Goal: Obtain resource: Download file/media

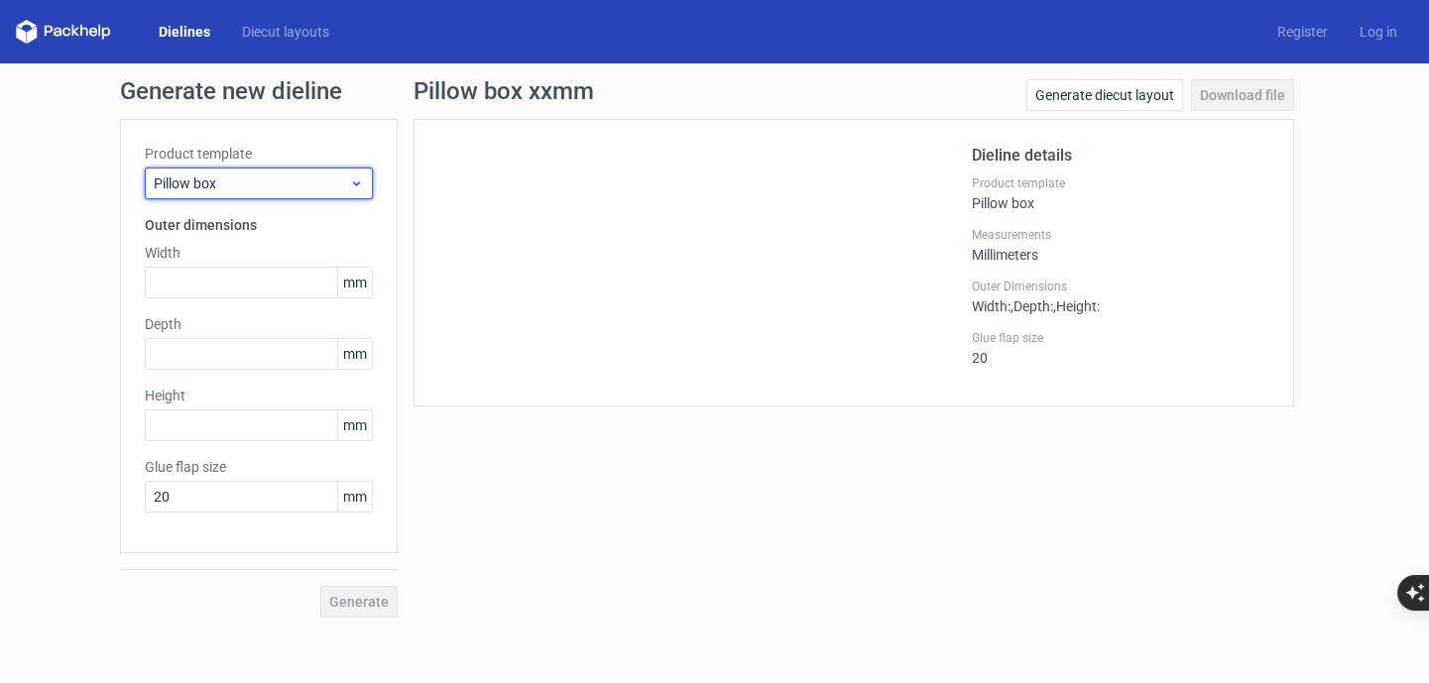
click at [269, 183] on span "Pillow box" at bounding box center [251, 184] width 195 height 20
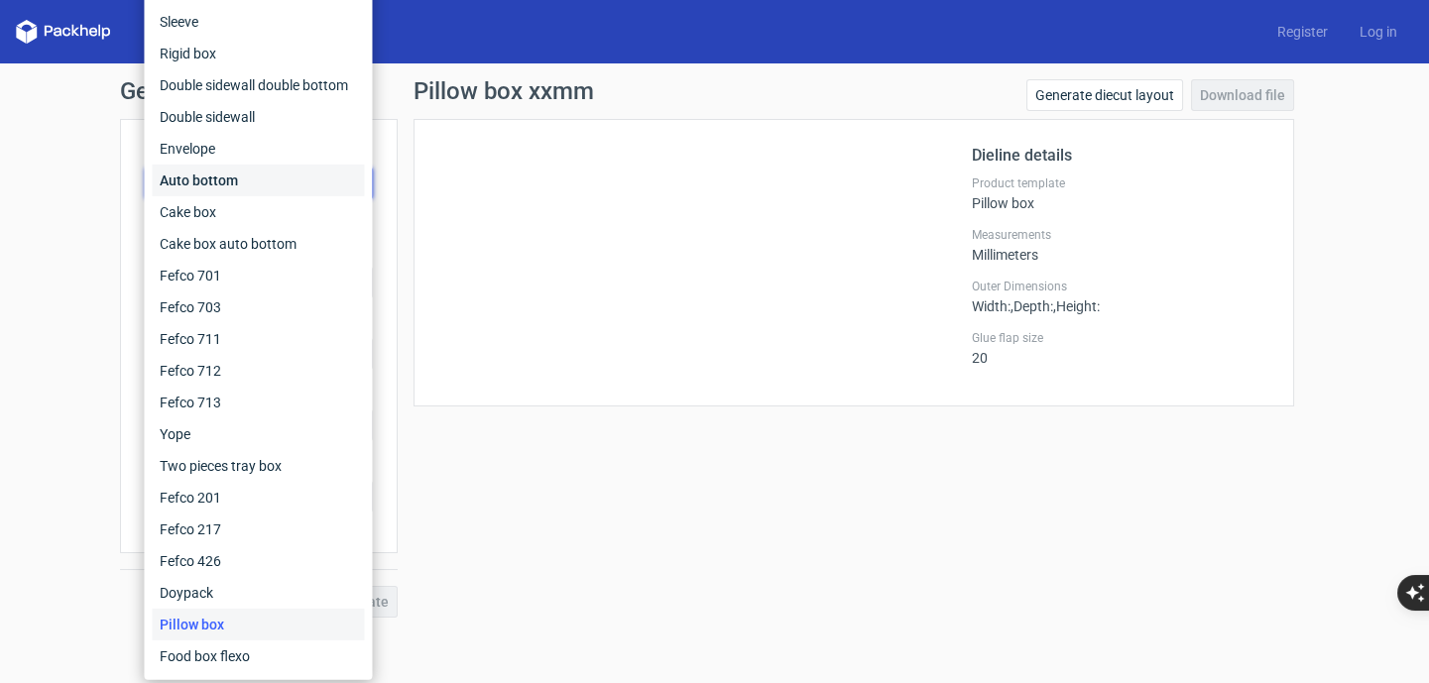
click at [217, 178] on div "Auto bottom" at bounding box center [258, 181] width 212 height 32
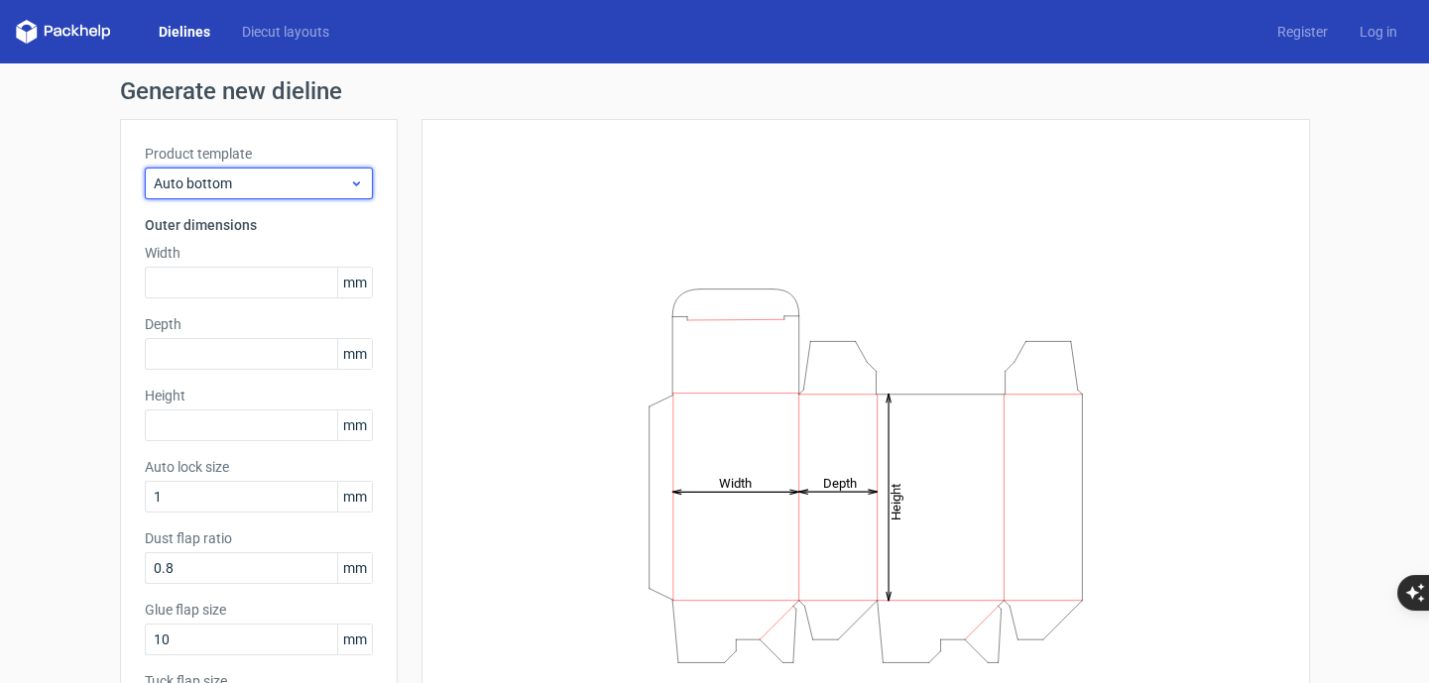
click at [308, 180] on span "Auto bottom" at bounding box center [251, 184] width 195 height 20
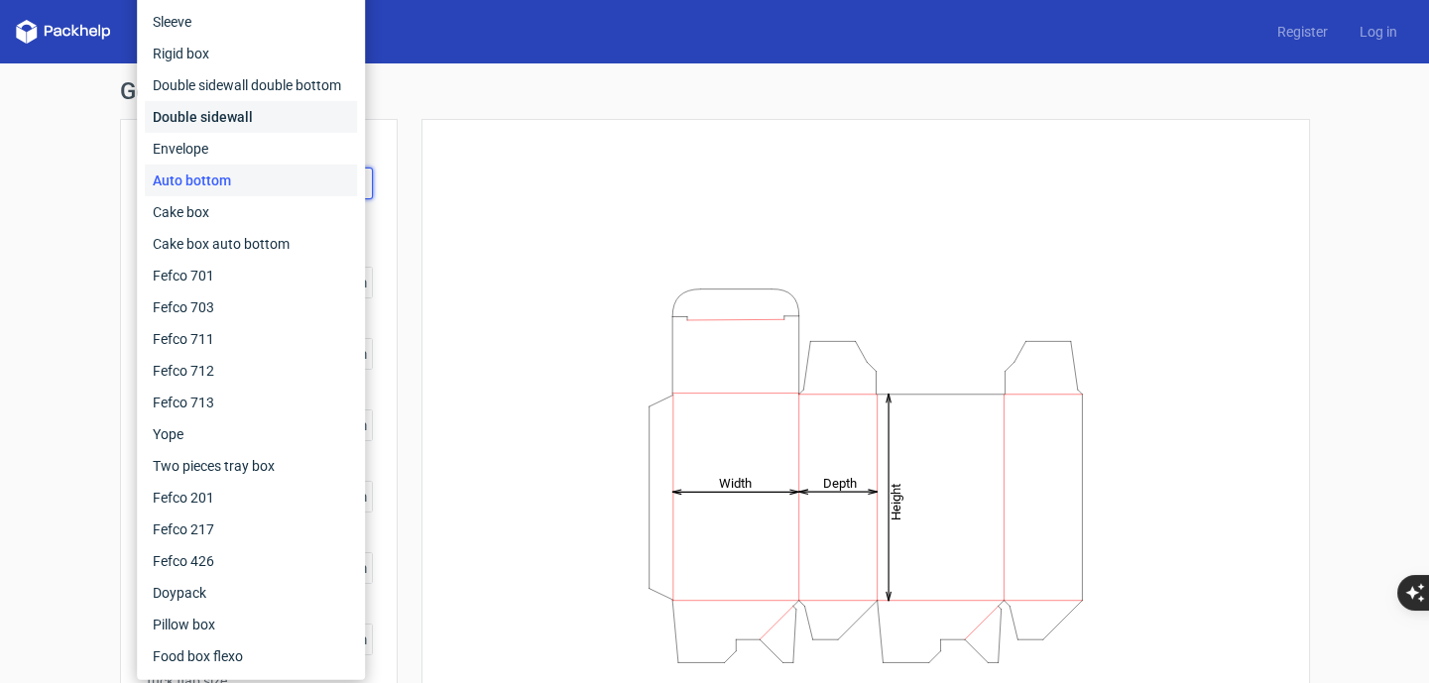
click at [227, 114] on div "Double sidewall" at bounding box center [251, 117] width 212 height 32
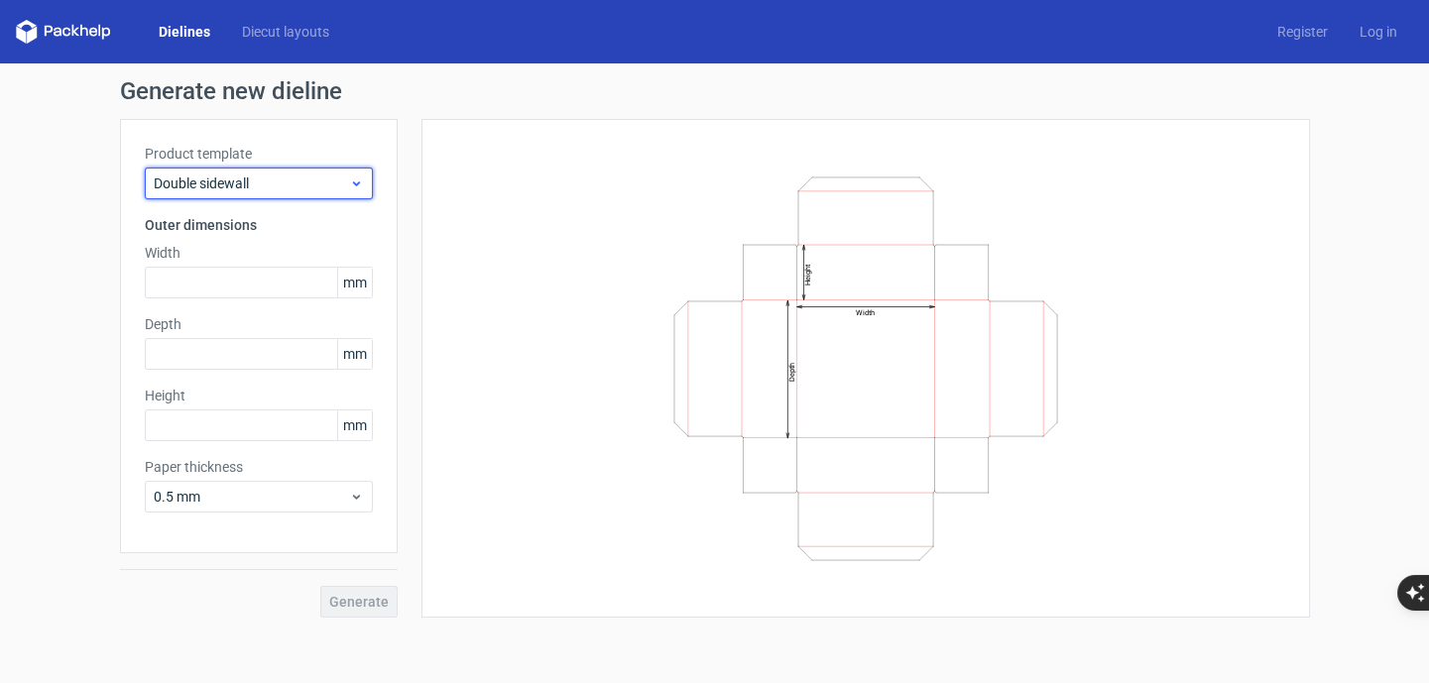
click at [327, 172] on div "Double sidewall" at bounding box center [259, 184] width 228 height 32
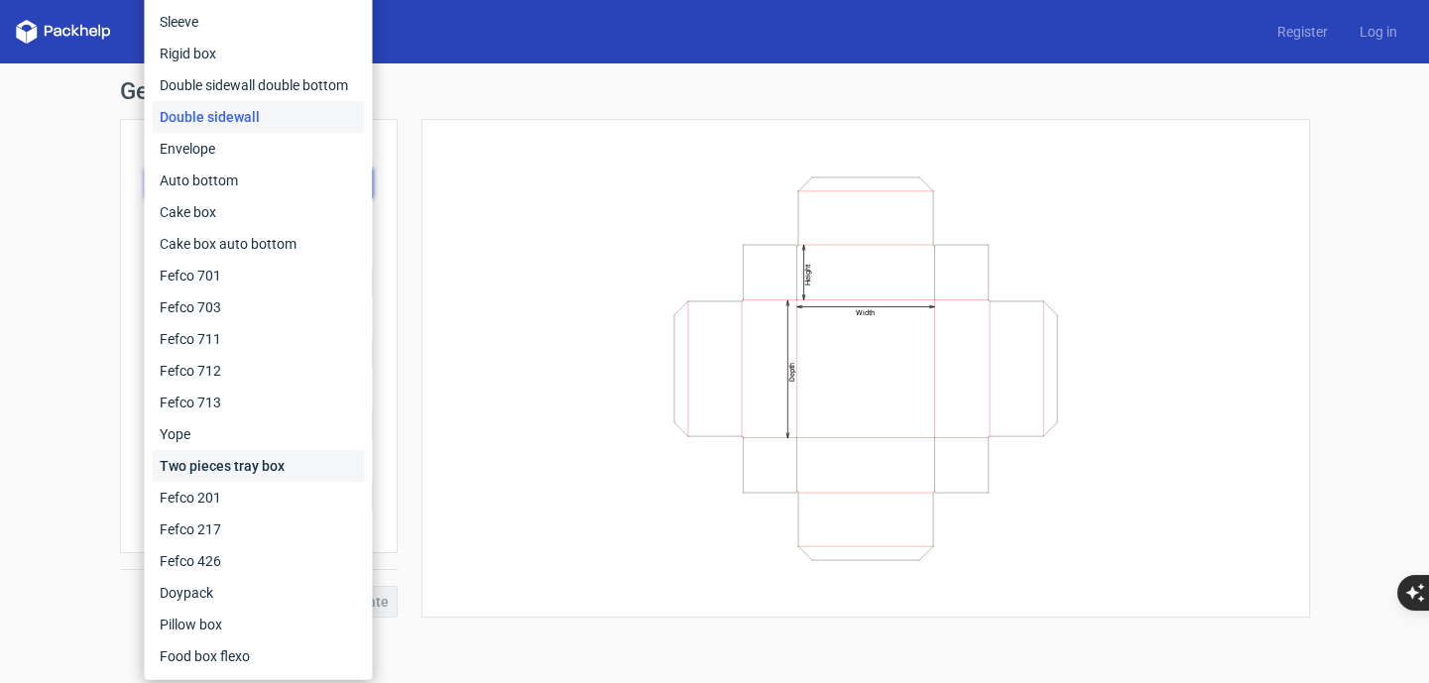
click at [253, 455] on div "Two pieces tray box" at bounding box center [258, 466] width 212 height 32
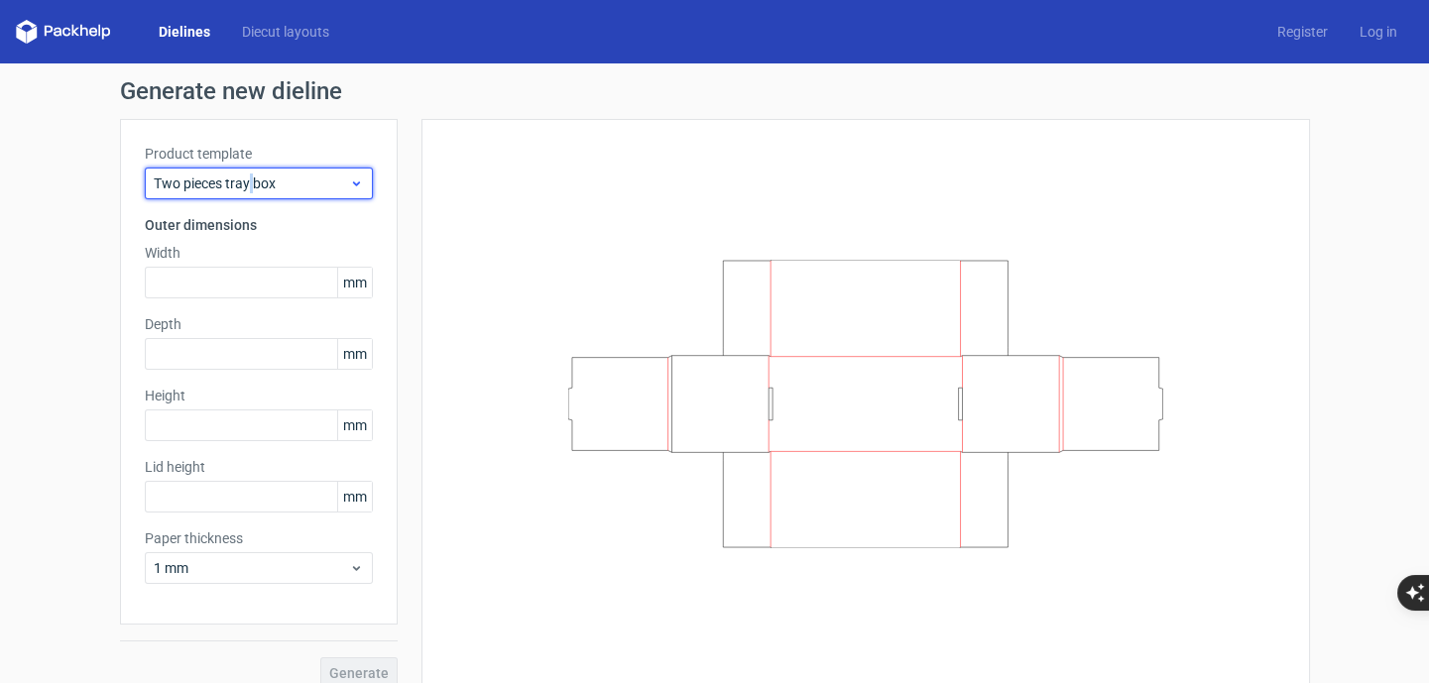
click at [246, 180] on span "Two pieces tray box" at bounding box center [251, 184] width 195 height 20
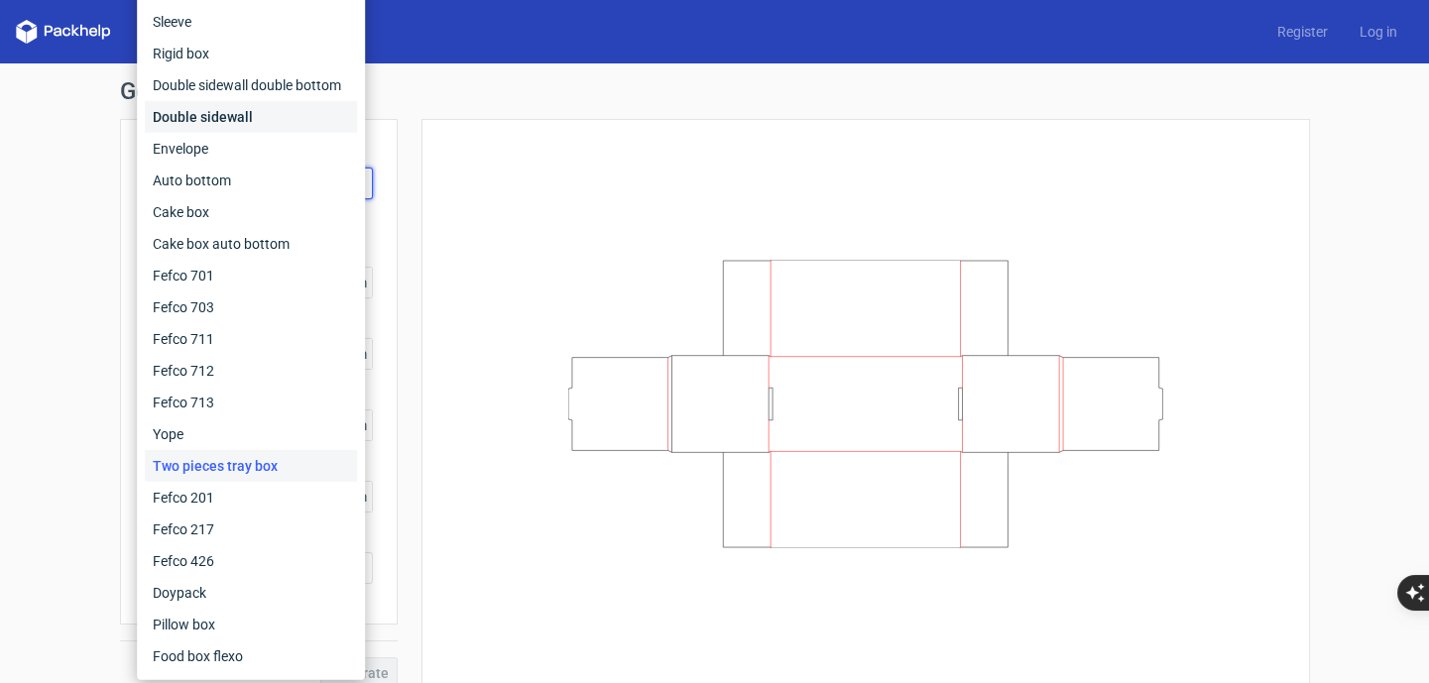
click at [197, 125] on div "Double sidewall" at bounding box center [251, 117] width 212 height 32
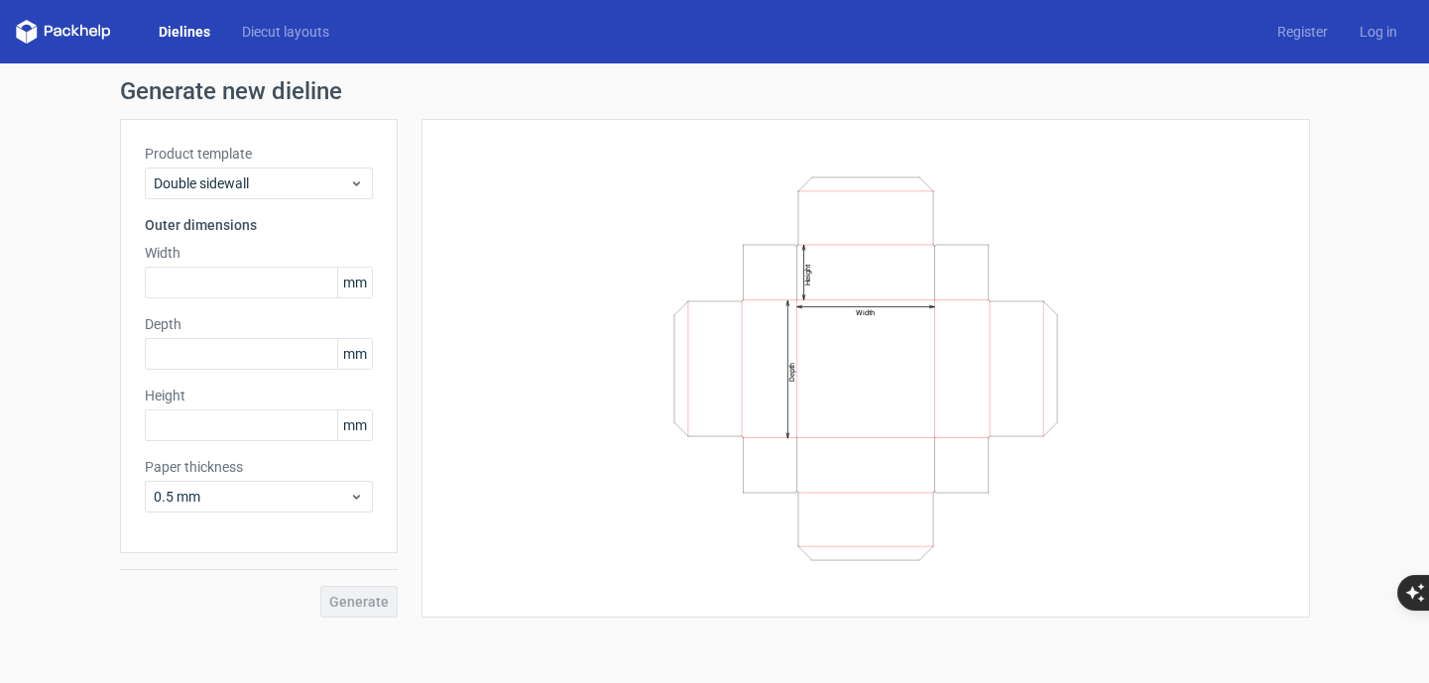
click at [340, 165] on div "Product template Double sidewall" at bounding box center [259, 172] width 228 height 56
click at [310, 228] on h3 "Outer dimensions" at bounding box center [259, 225] width 228 height 20
click at [347, 176] on span "Double sidewall" at bounding box center [251, 184] width 195 height 20
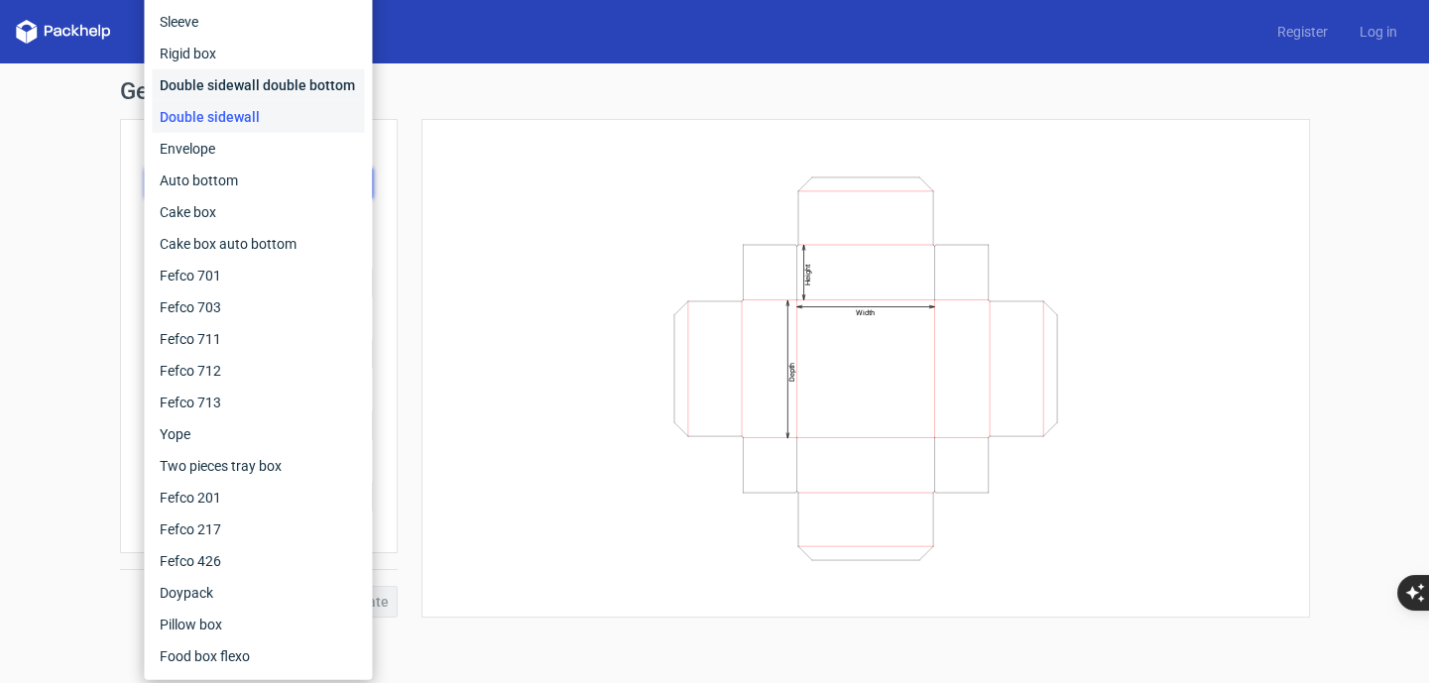
click at [235, 86] on div "Double sidewall double bottom" at bounding box center [258, 85] width 212 height 32
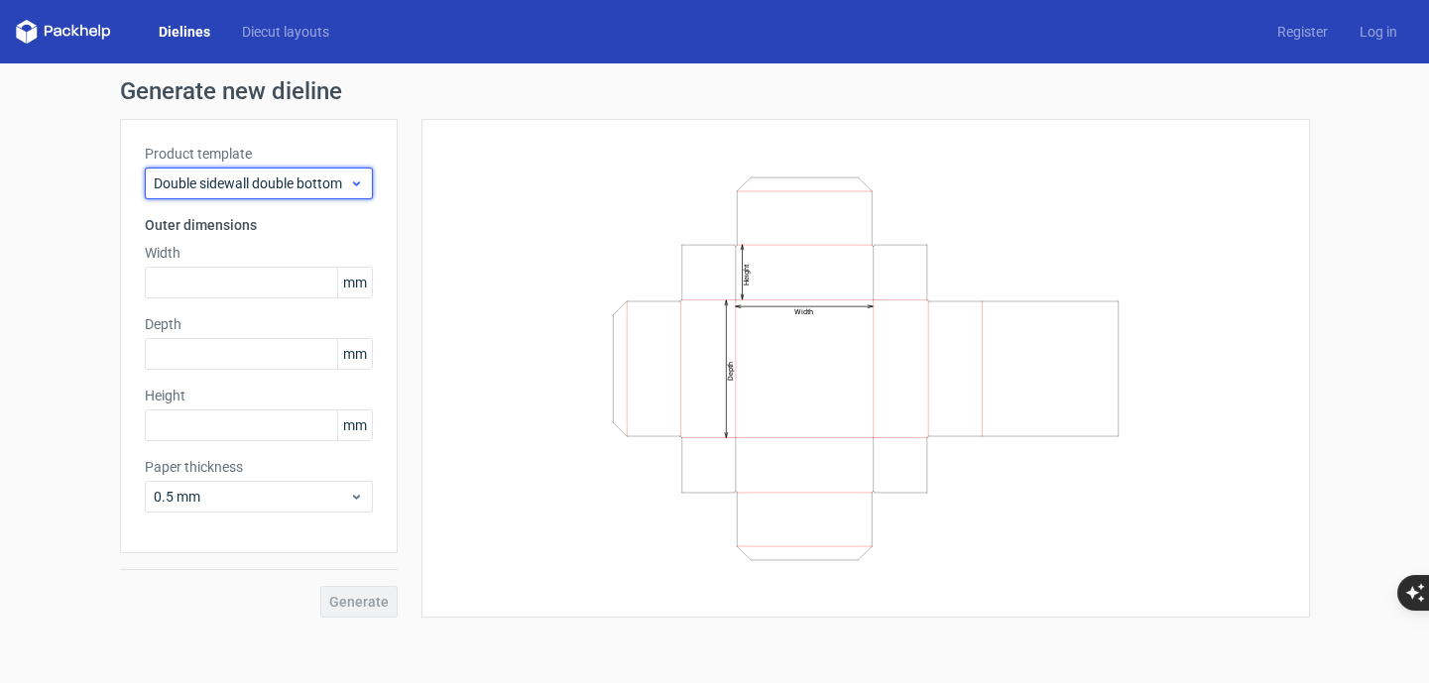
click at [337, 188] on span "Double sidewall double bottom" at bounding box center [251, 184] width 195 height 20
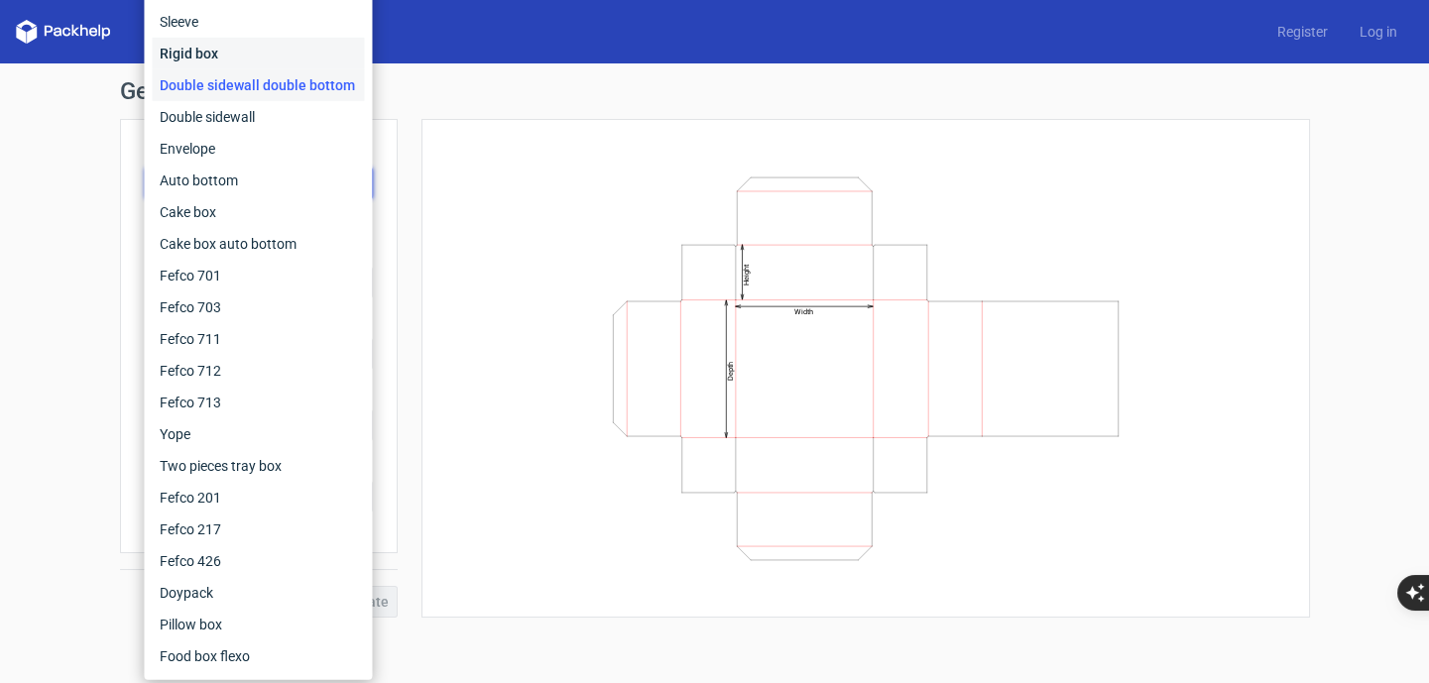
click at [195, 52] on div "Rigid box" at bounding box center [258, 54] width 212 height 32
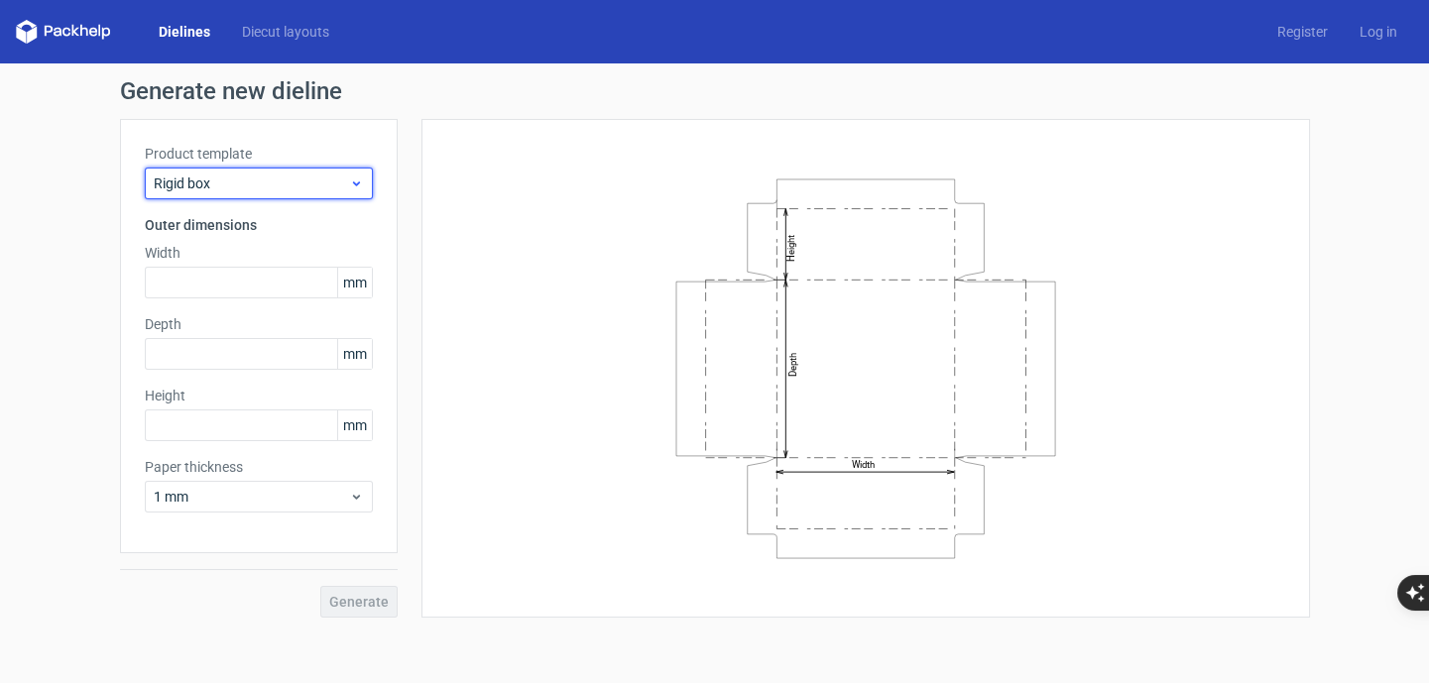
click at [327, 189] on span "Rigid box" at bounding box center [251, 184] width 195 height 20
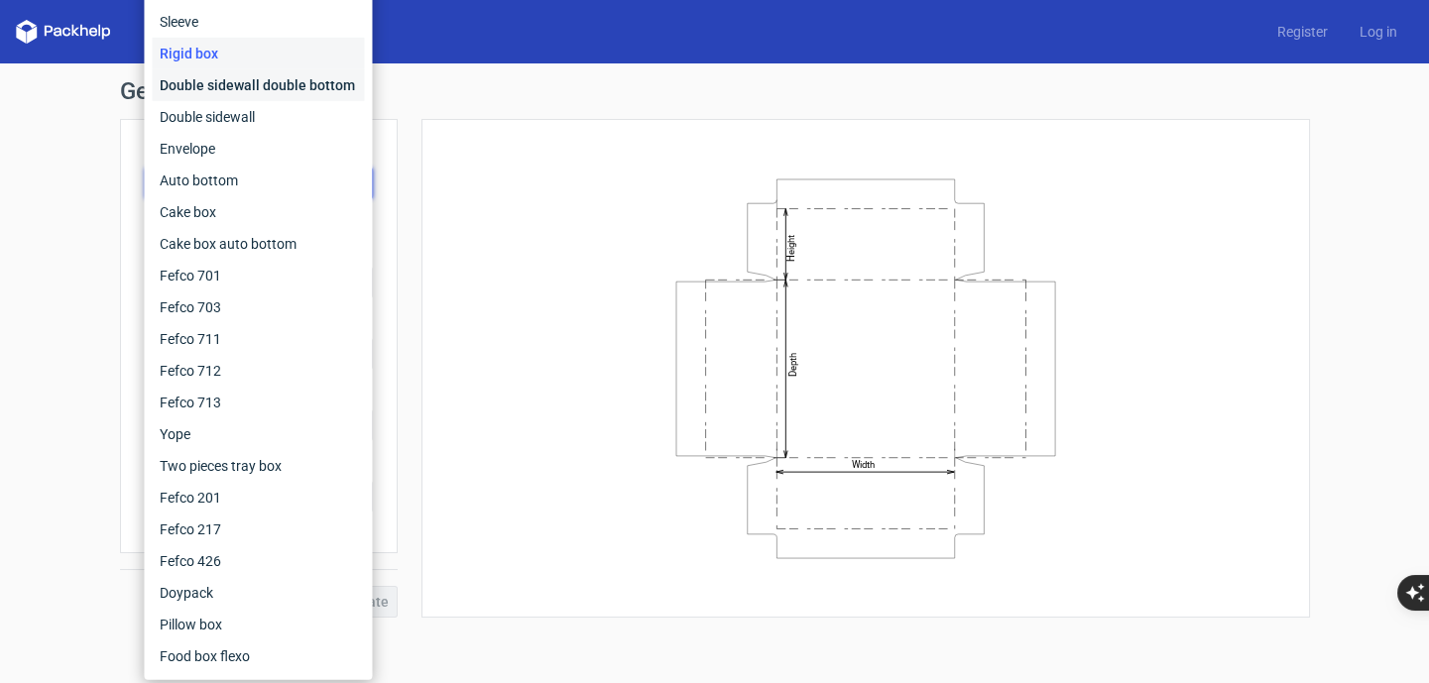
click at [213, 86] on div "Double sidewall double bottom" at bounding box center [258, 85] width 212 height 32
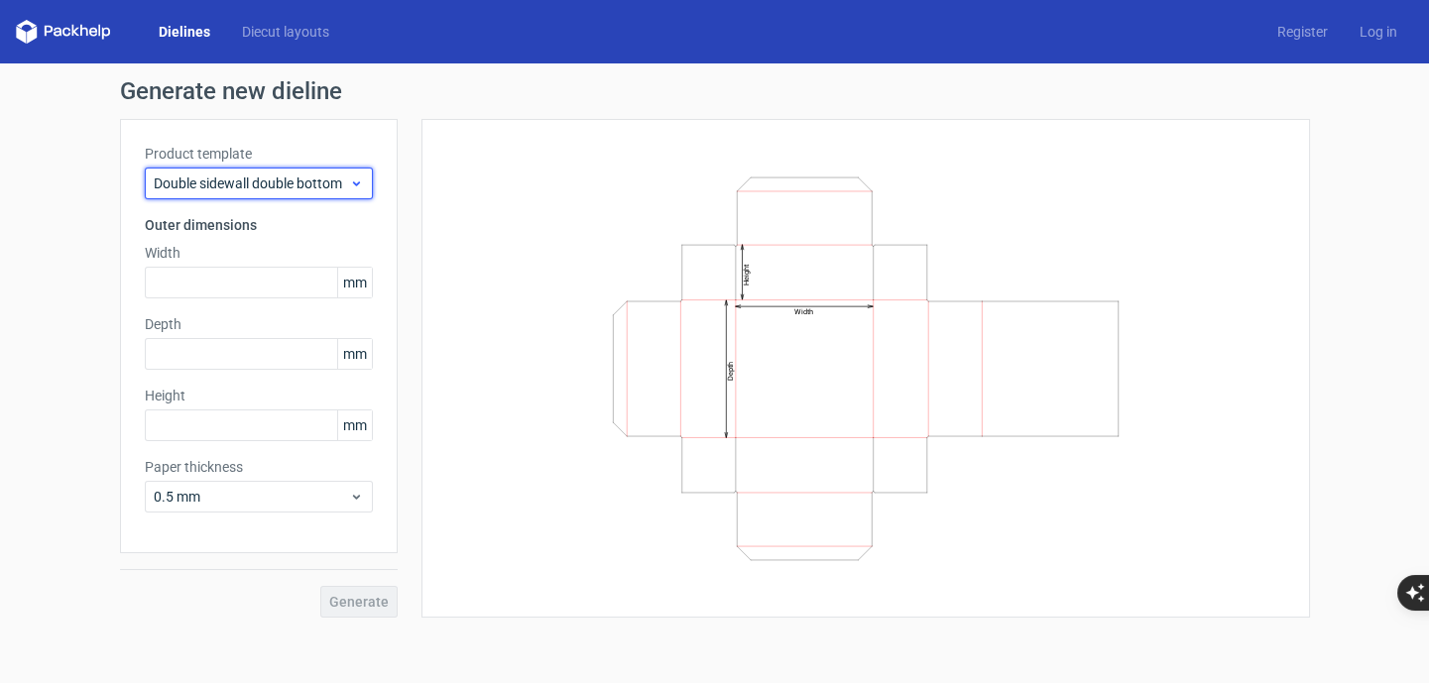
click at [248, 174] on span "Double sidewall double bottom" at bounding box center [251, 184] width 195 height 20
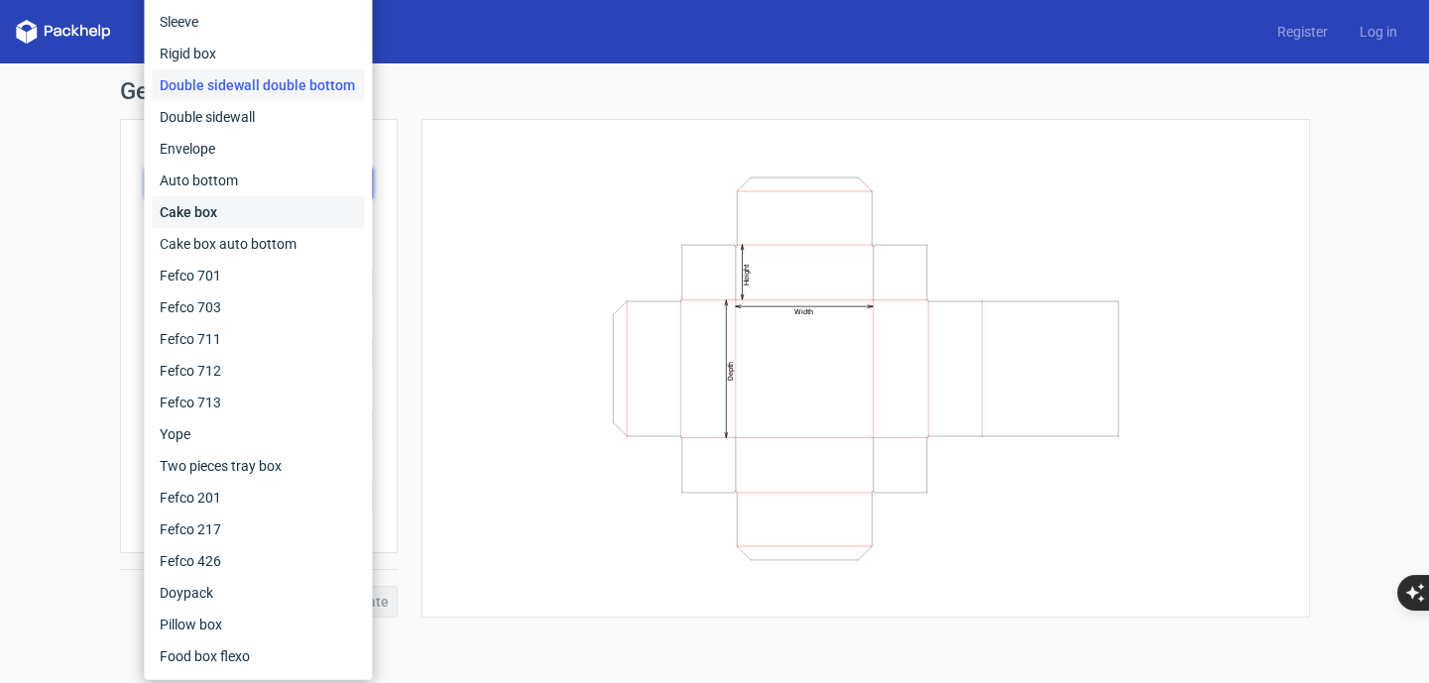
click at [227, 215] on div "Cake box" at bounding box center [258, 212] width 212 height 32
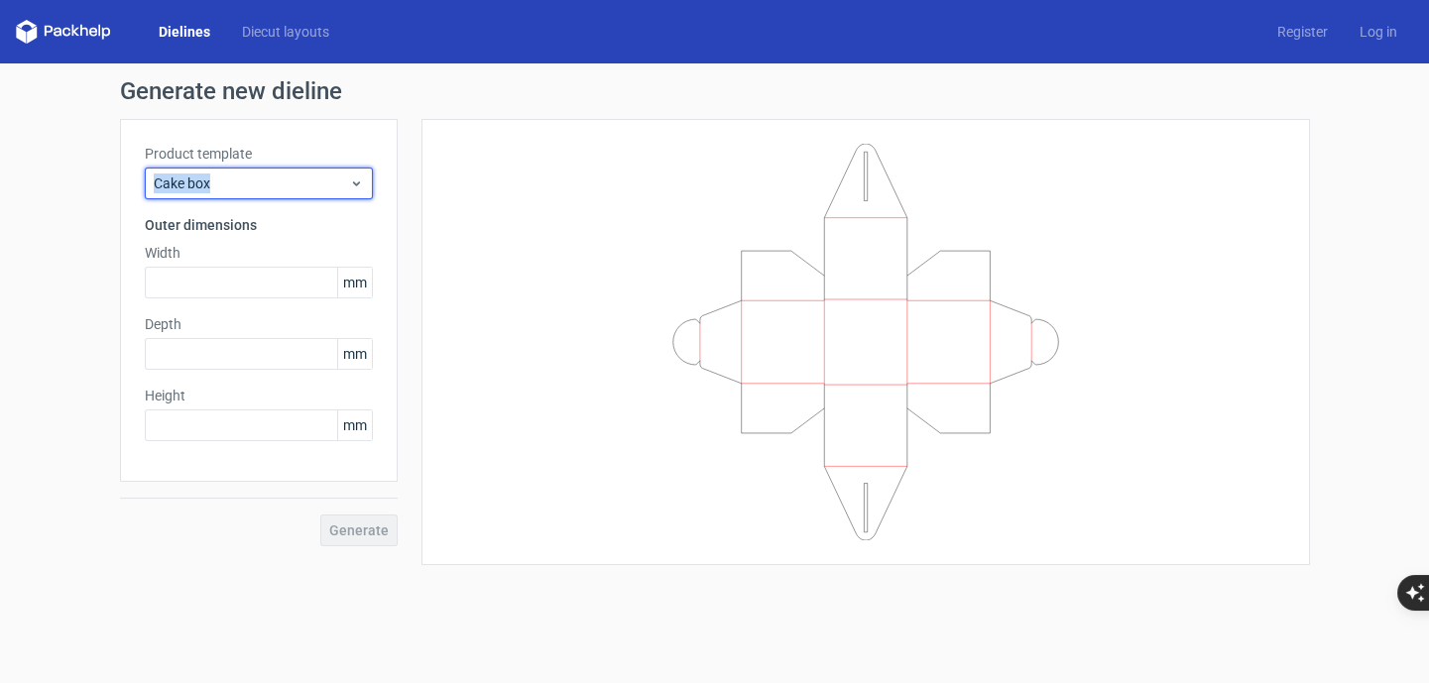
click at [238, 166] on div "Product template Cake box" at bounding box center [259, 172] width 228 height 56
click at [245, 183] on span "Cake box" at bounding box center [251, 184] width 195 height 20
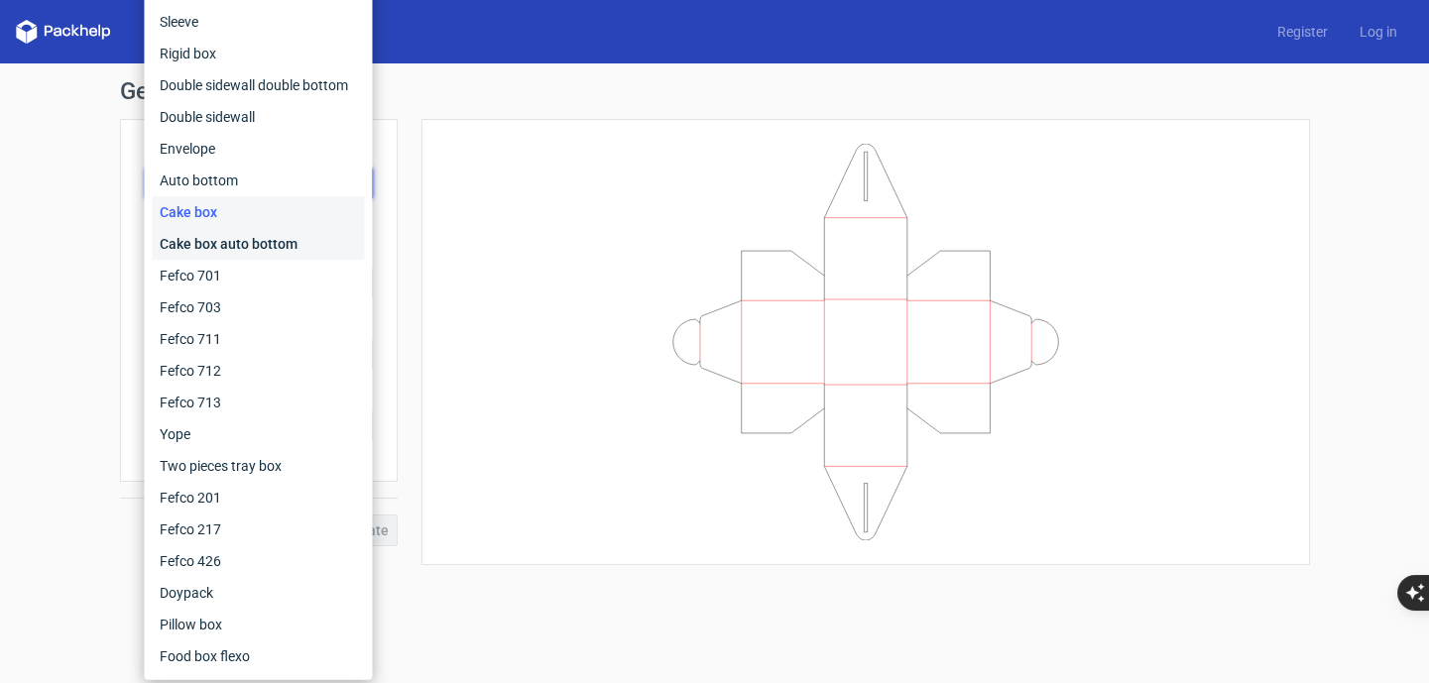
click at [237, 237] on div "Cake box auto bottom" at bounding box center [258, 244] width 212 height 32
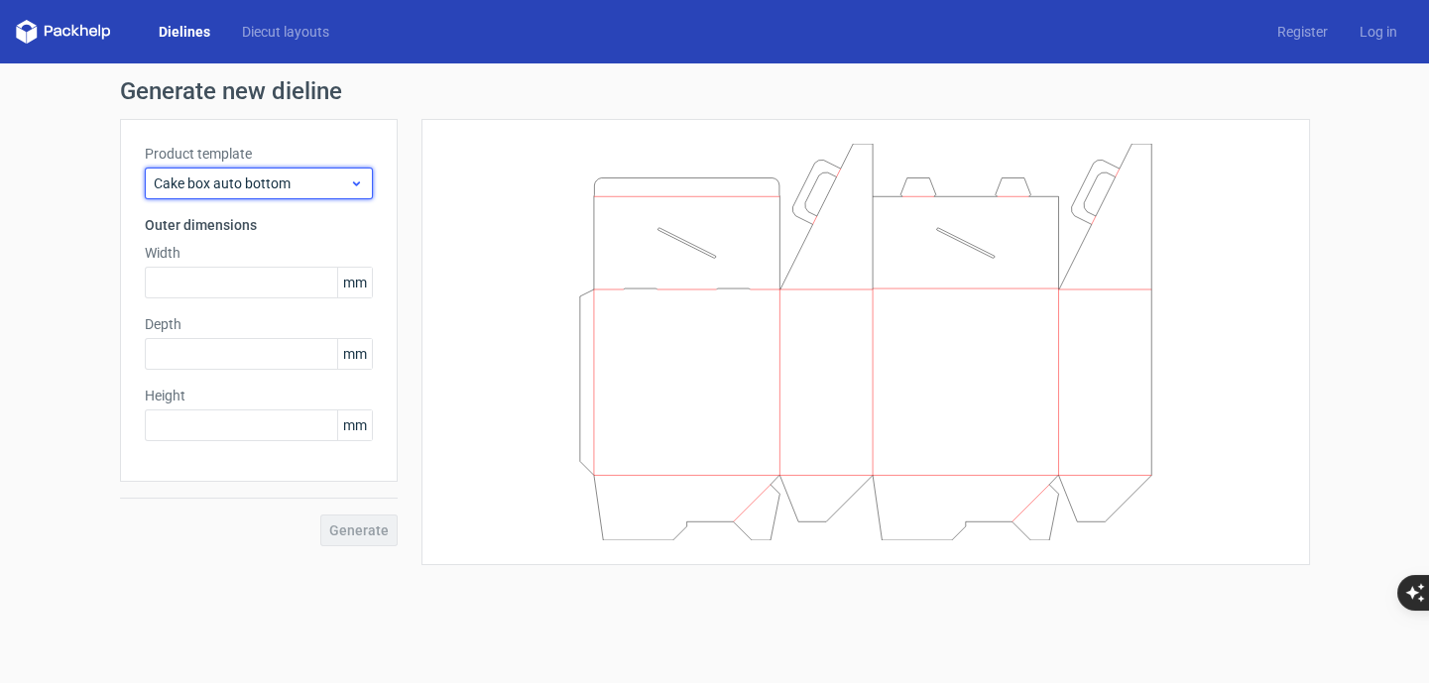
click at [268, 170] on div "Cake box auto bottom" at bounding box center [259, 184] width 228 height 32
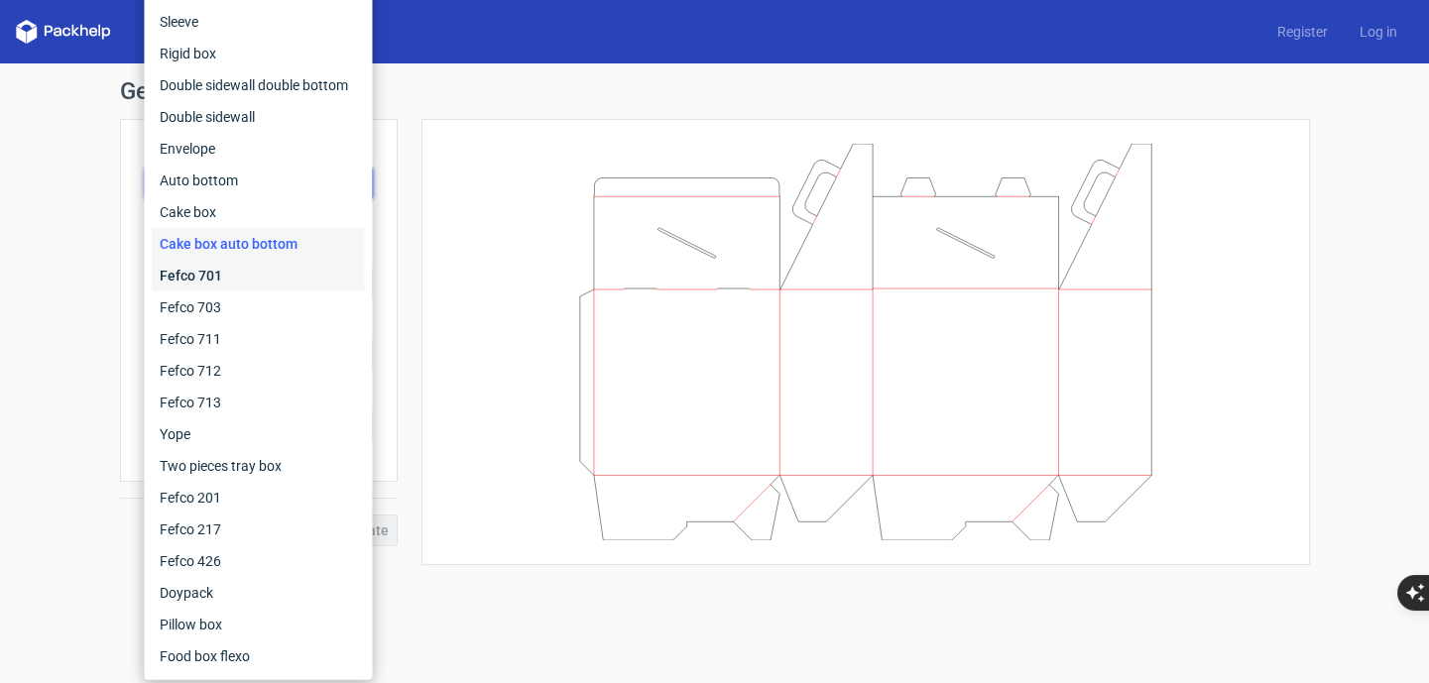
click at [221, 267] on div "Fefco 701" at bounding box center [258, 276] width 212 height 32
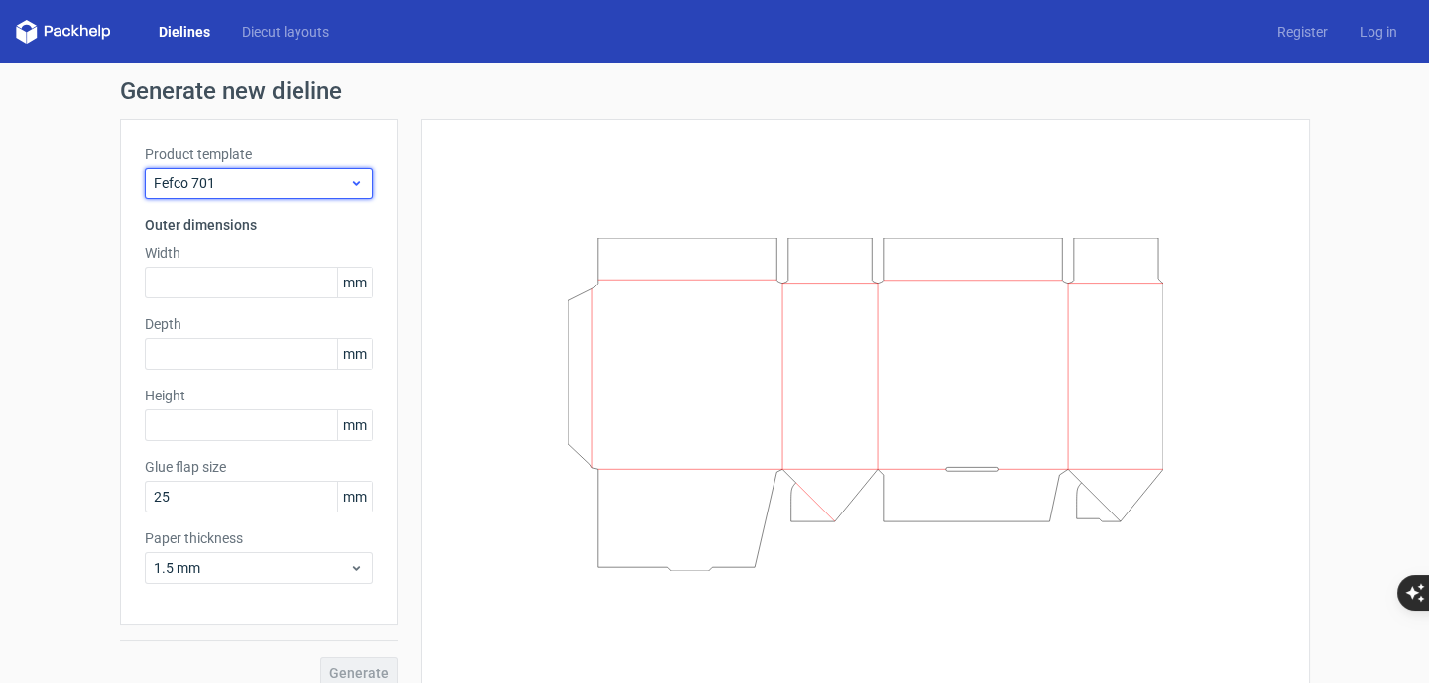
click at [279, 191] on span "Fefco 701" at bounding box center [251, 184] width 195 height 20
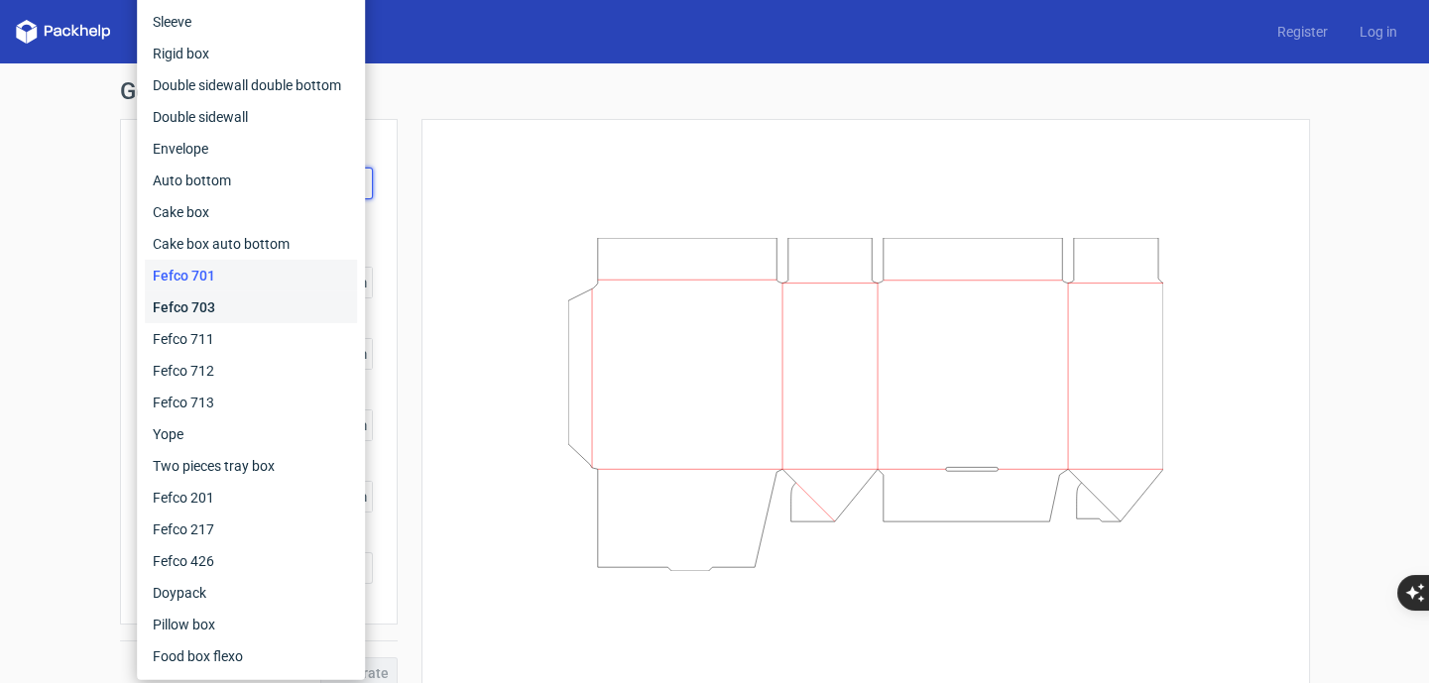
click at [250, 301] on div "Fefco 703" at bounding box center [251, 308] width 212 height 32
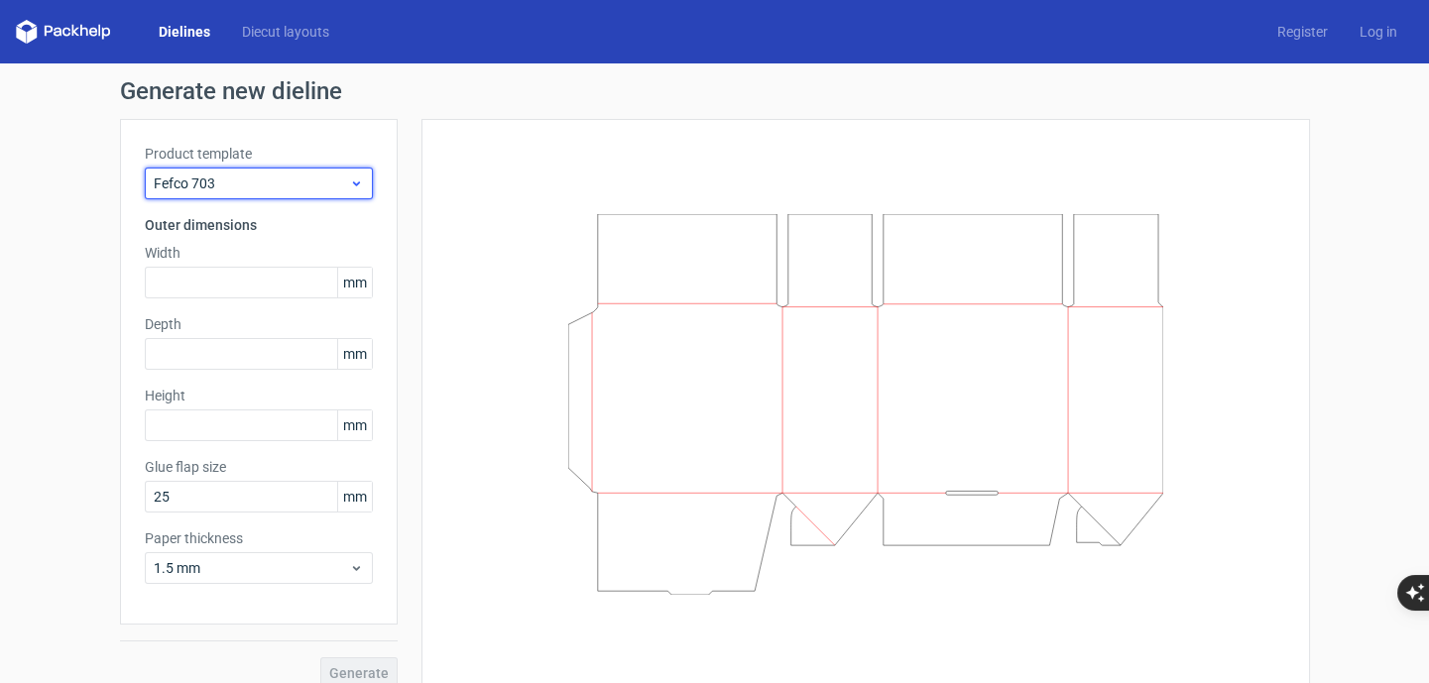
click at [270, 185] on span "Fefco 703" at bounding box center [251, 184] width 195 height 20
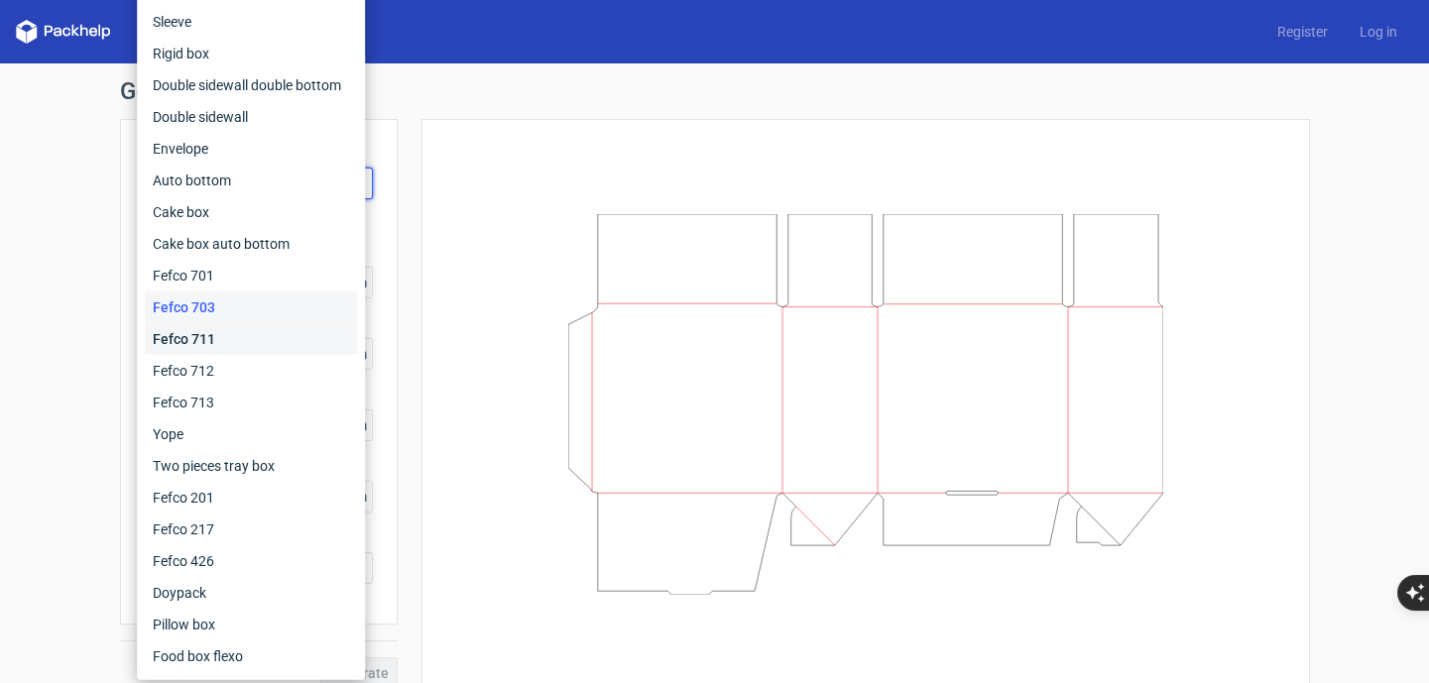
click at [235, 337] on div "Fefco 711" at bounding box center [251, 339] width 212 height 32
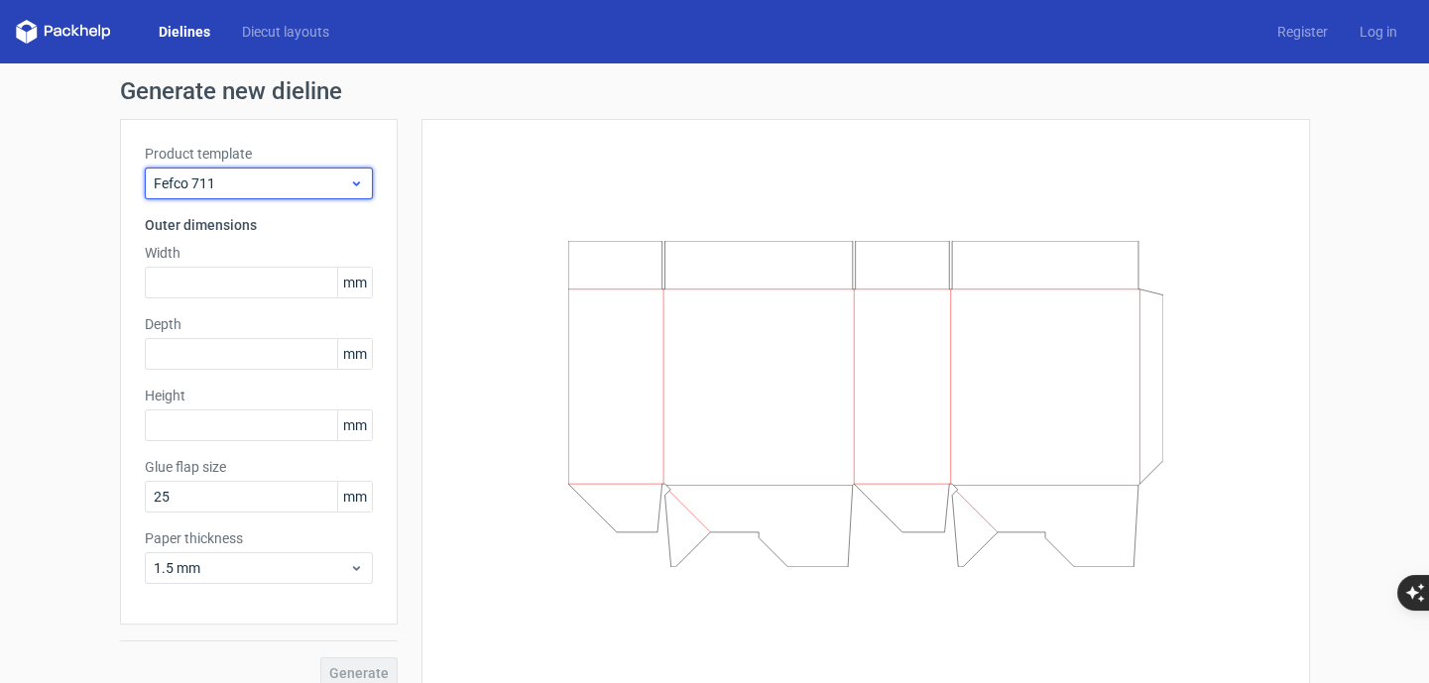
click at [262, 196] on div "Fefco 711" at bounding box center [259, 184] width 228 height 32
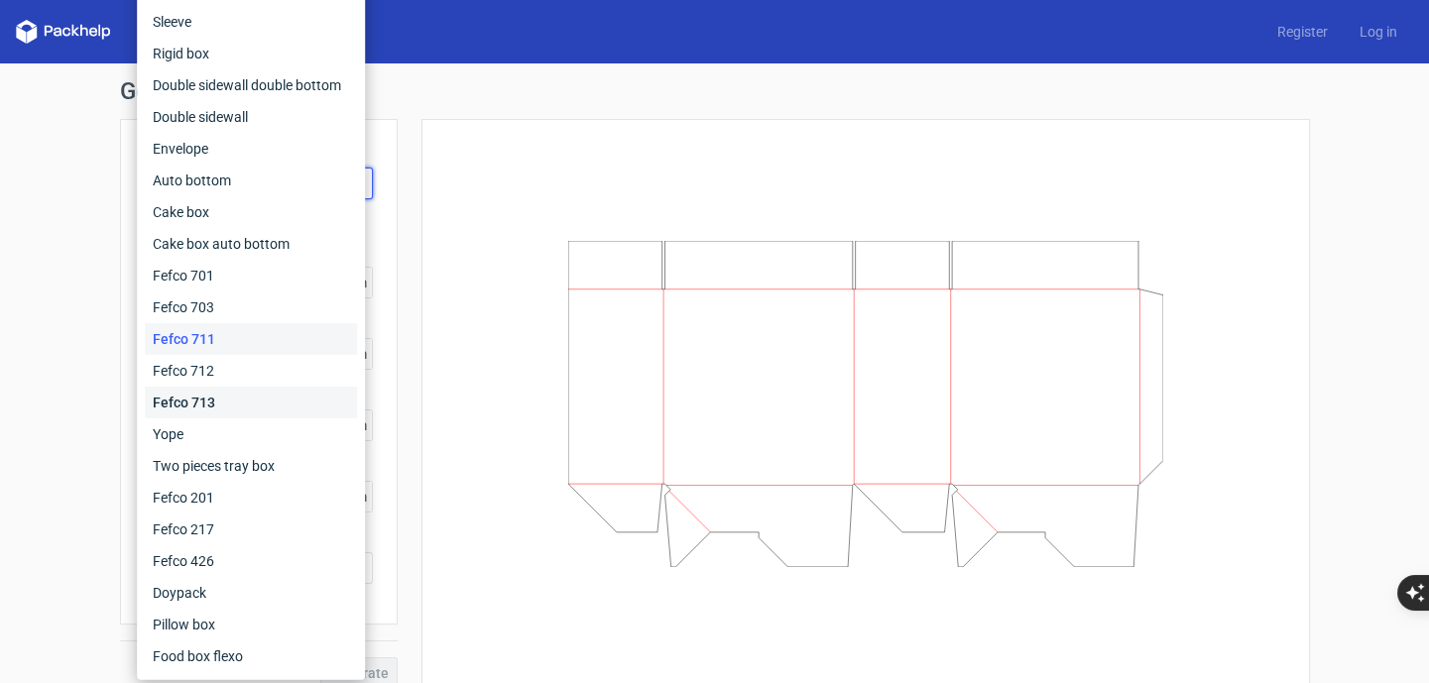
click at [220, 405] on div "Fefco 713" at bounding box center [251, 403] width 212 height 32
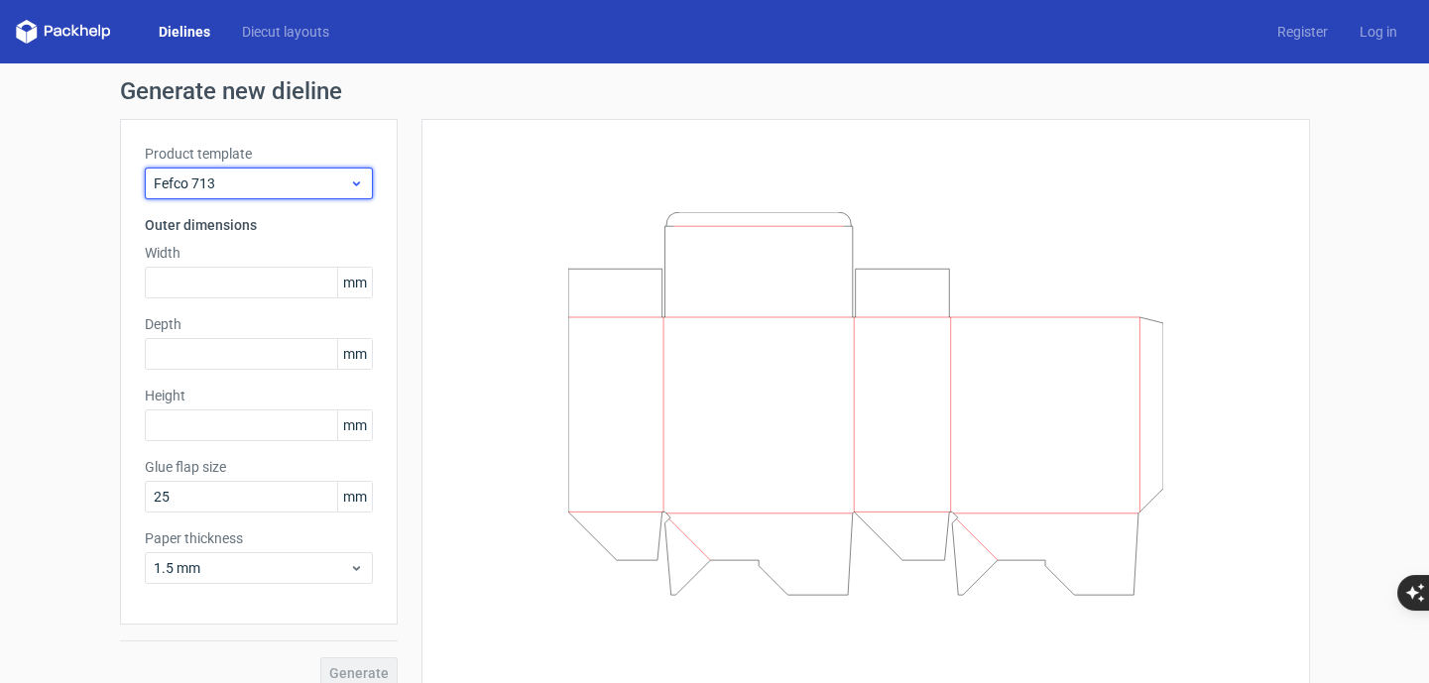
click at [247, 185] on span "Fefco 713" at bounding box center [251, 184] width 195 height 20
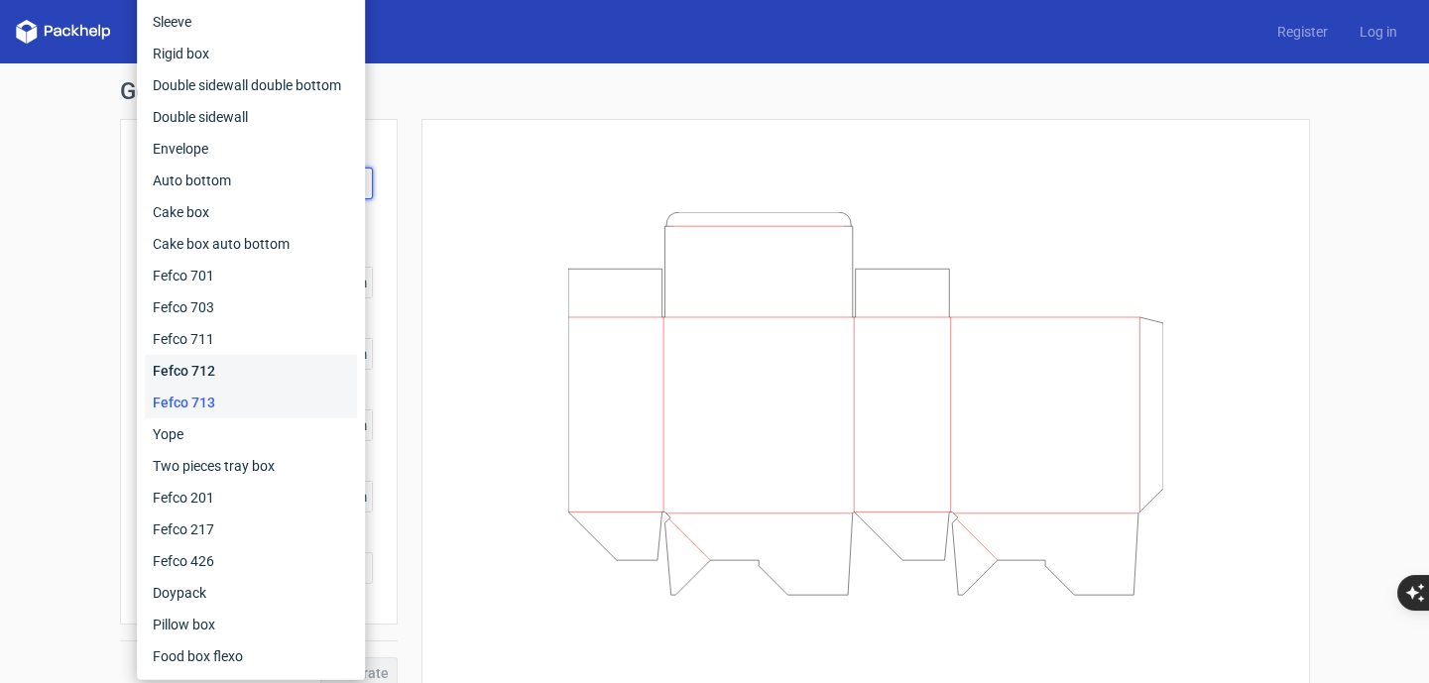
click at [203, 368] on div "Fefco 712" at bounding box center [251, 371] width 212 height 32
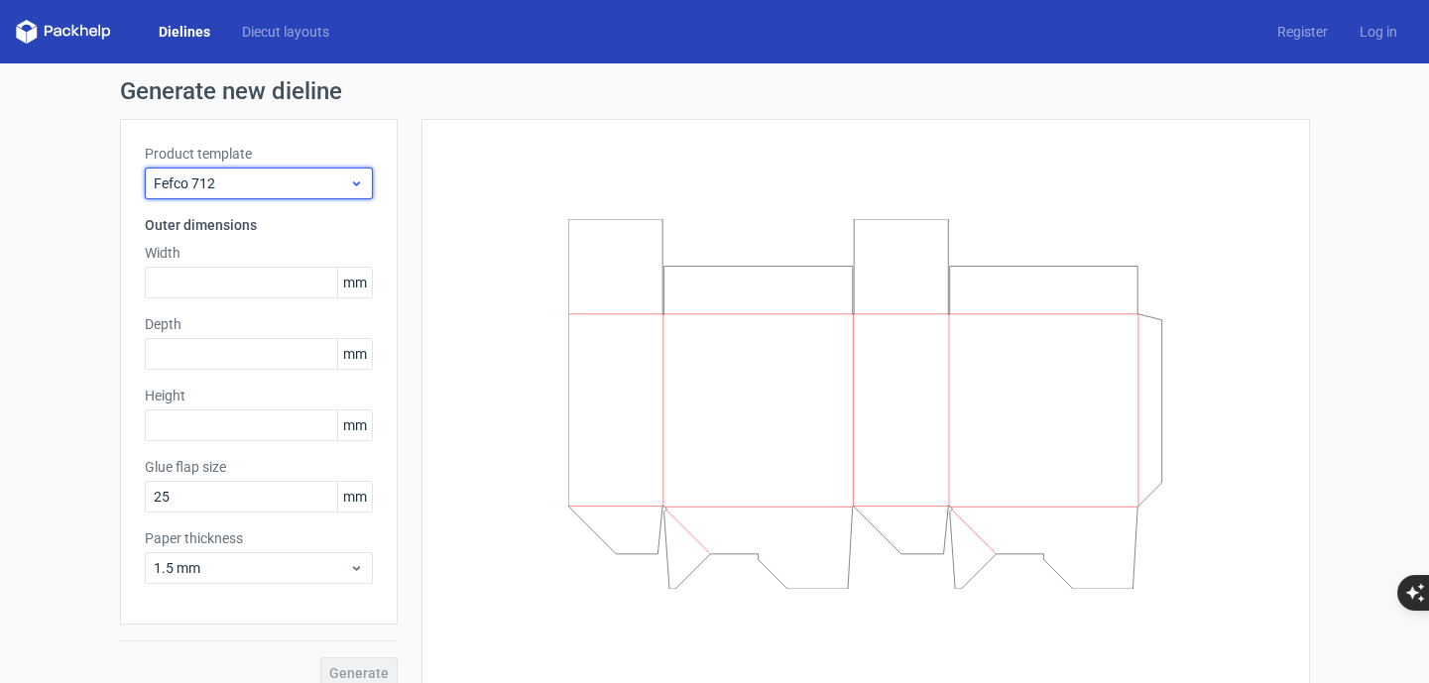
click at [264, 191] on span "Fefco 712" at bounding box center [251, 184] width 195 height 20
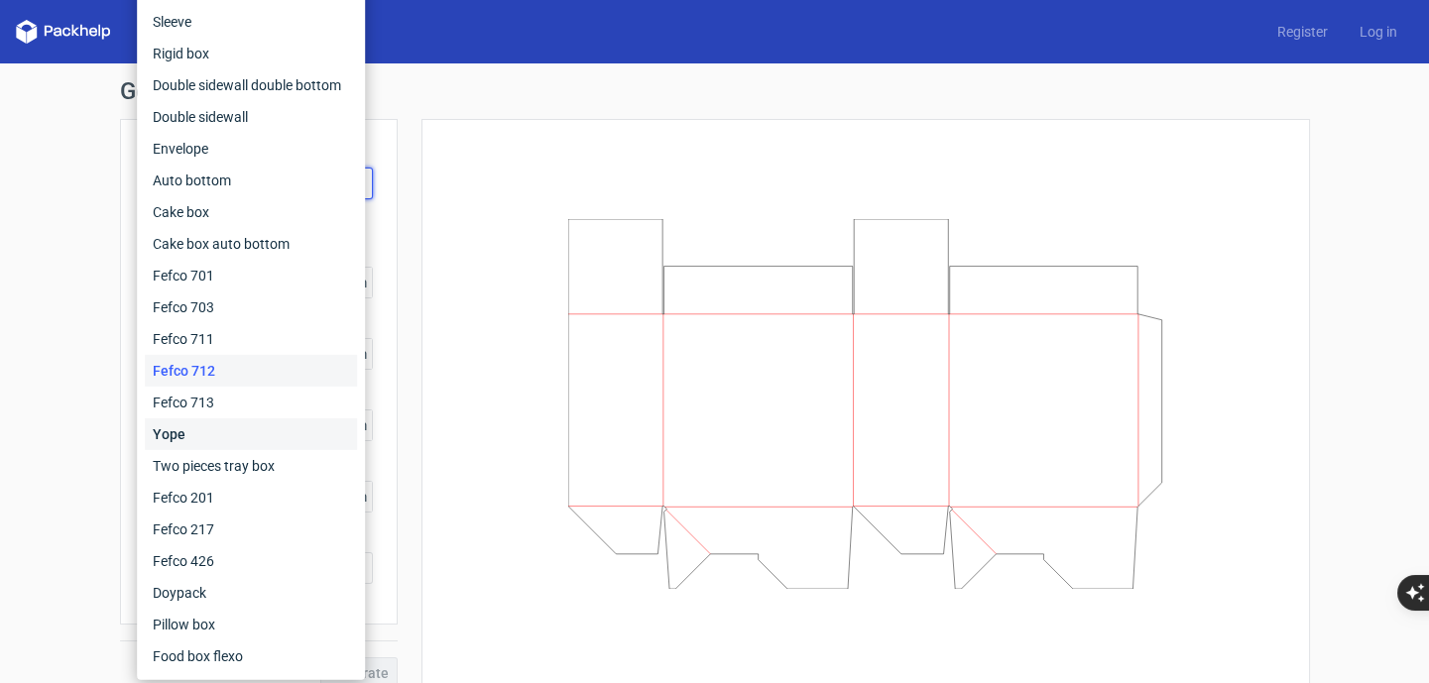
click at [203, 435] on div "Yope" at bounding box center [251, 435] width 212 height 32
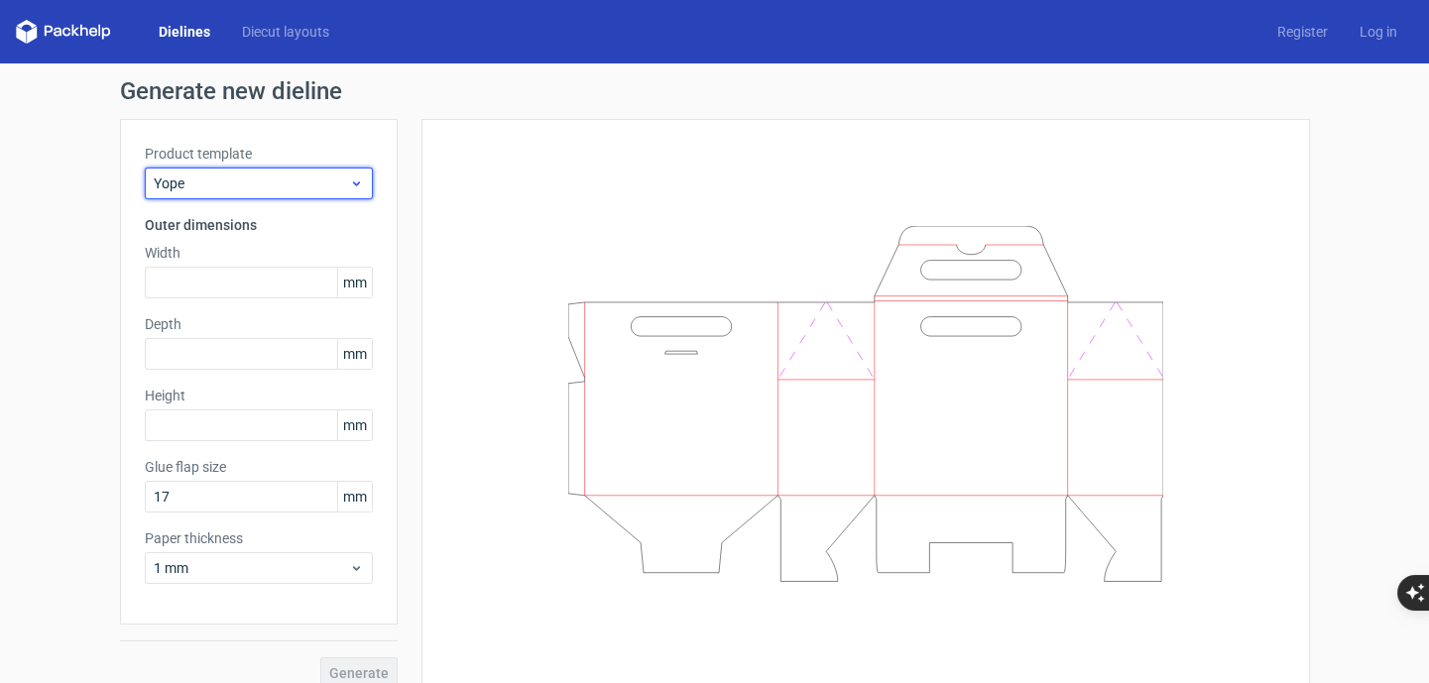
click at [278, 180] on span "Yope" at bounding box center [251, 184] width 195 height 20
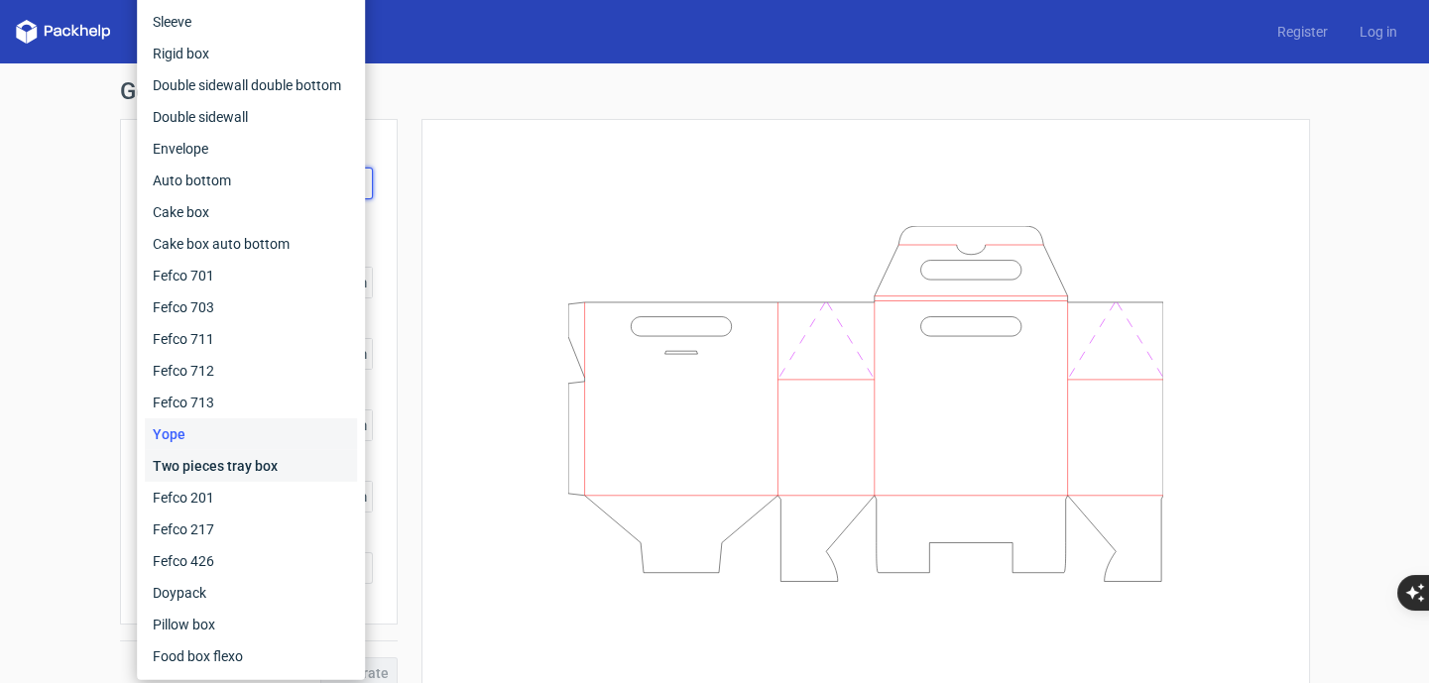
click at [245, 469] on div "Two pieces tray box" at bounding box center [251, 466] width 212 height 32
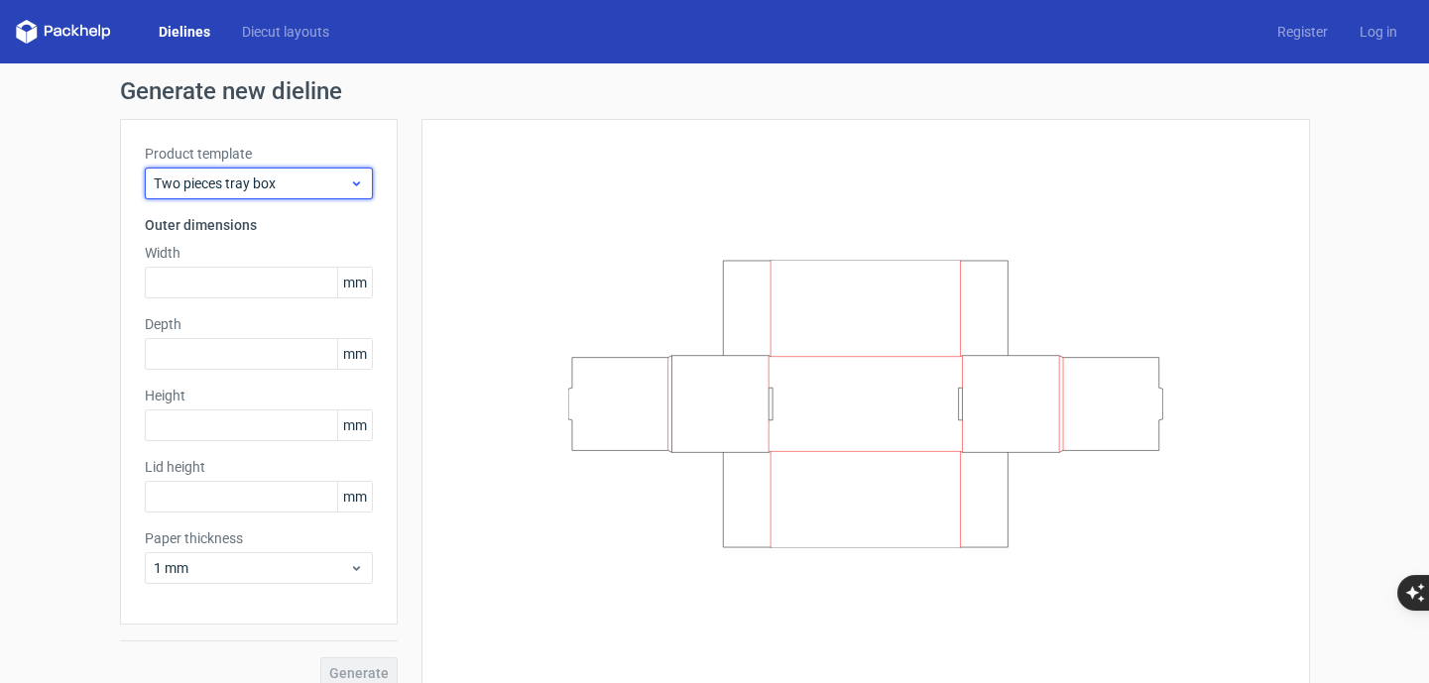
click at [231, 188] on span "Two pieces tray box" at bounding box center [251, 184] width 195 height 20
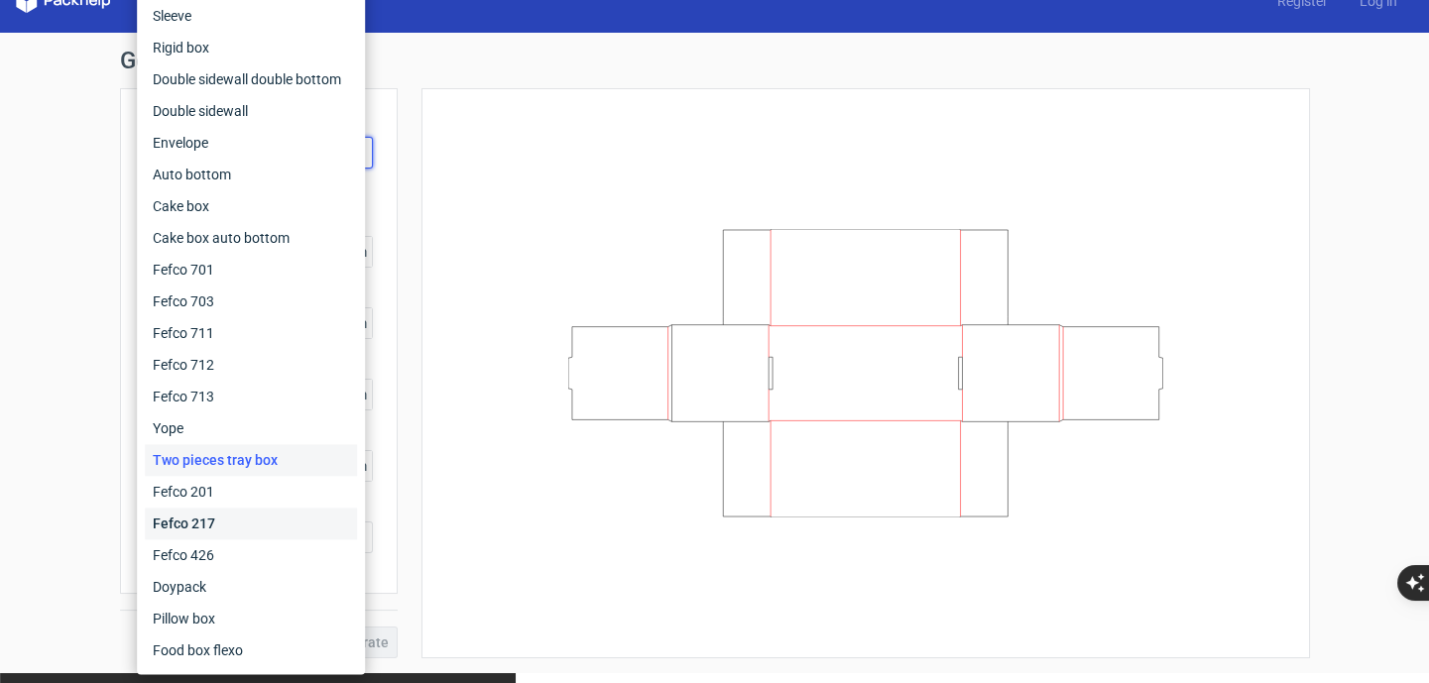
scroll to position [13, 0]
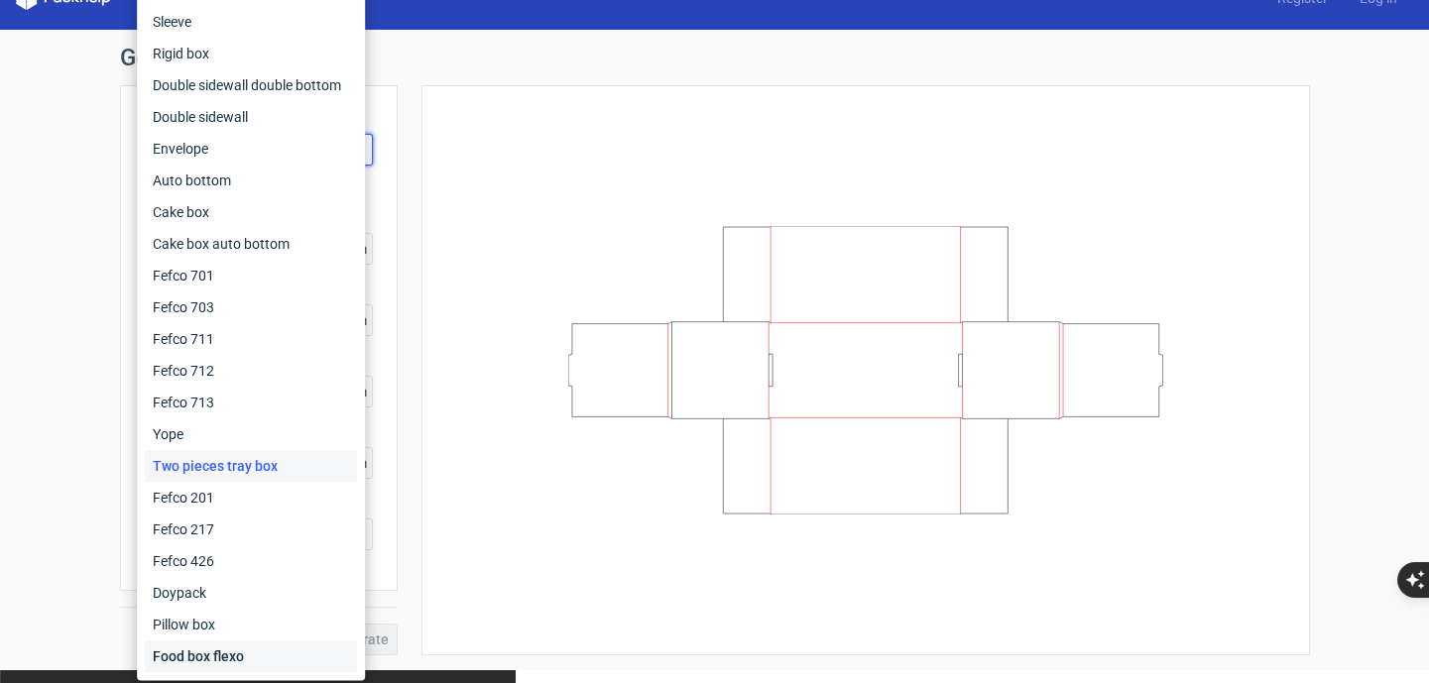
click at [228, 655] on div "Food box flexo" at bounding box center [251, 657] width 212 height 32
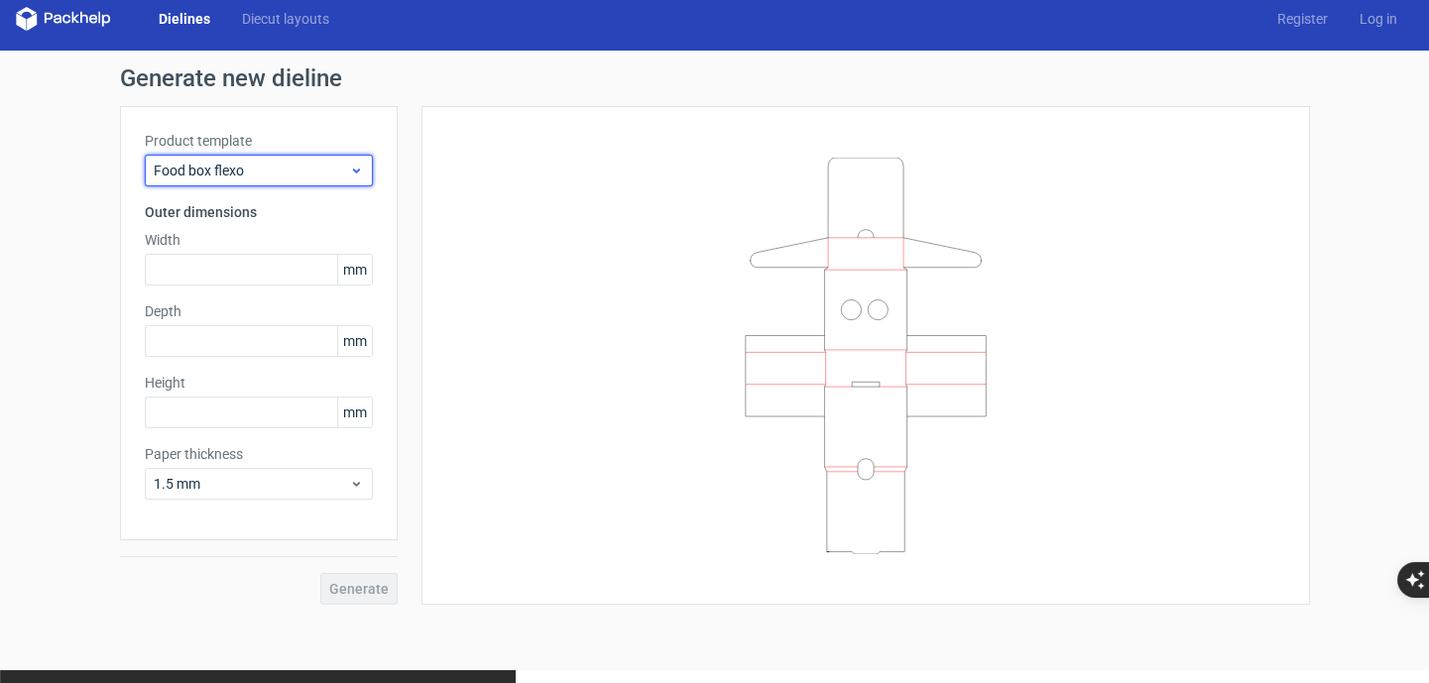
click at [305, 169] on span "Food box flexo" at bounding box center [251, 171] width 195 height 20
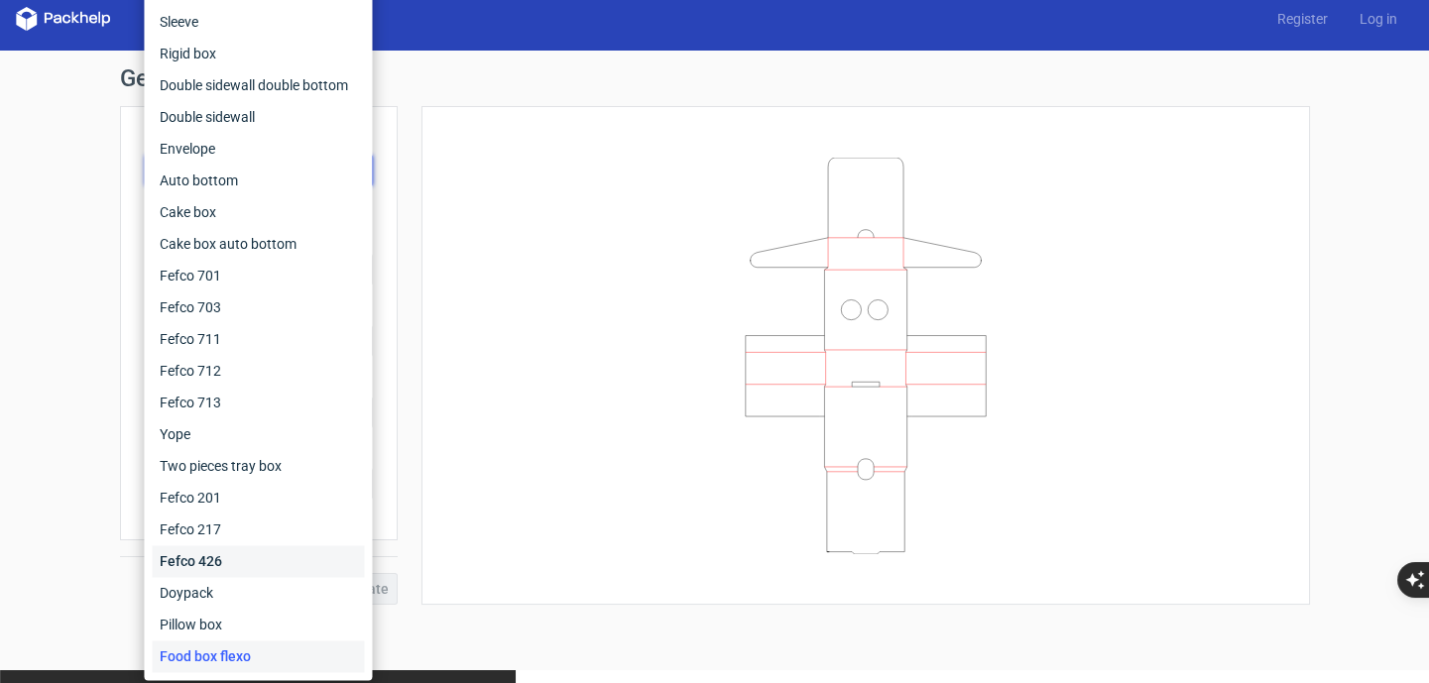
click at [214, 551] on div "Fefco 426" at bounding box center [258, 562] width 212 height 32
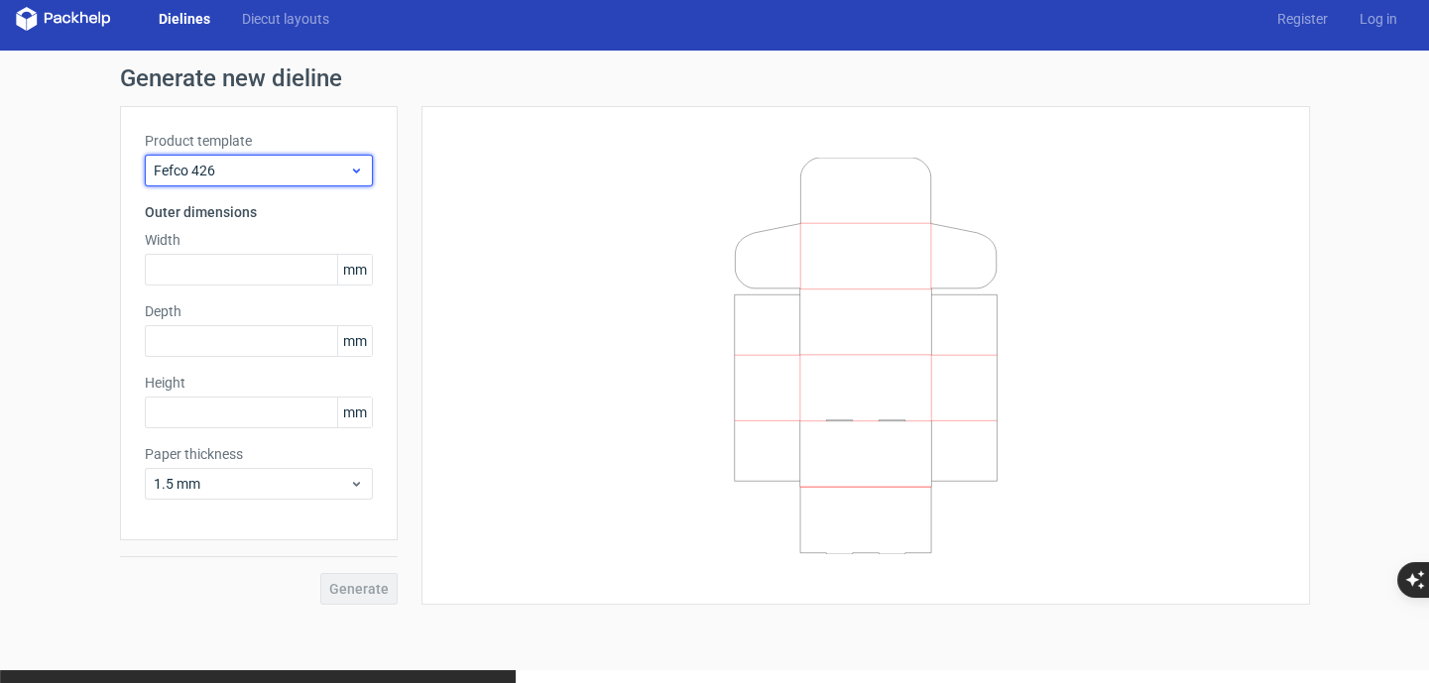
click at [315, 165] on span "Fefco 426" at bounding box center [251, 171] width 195 height 20
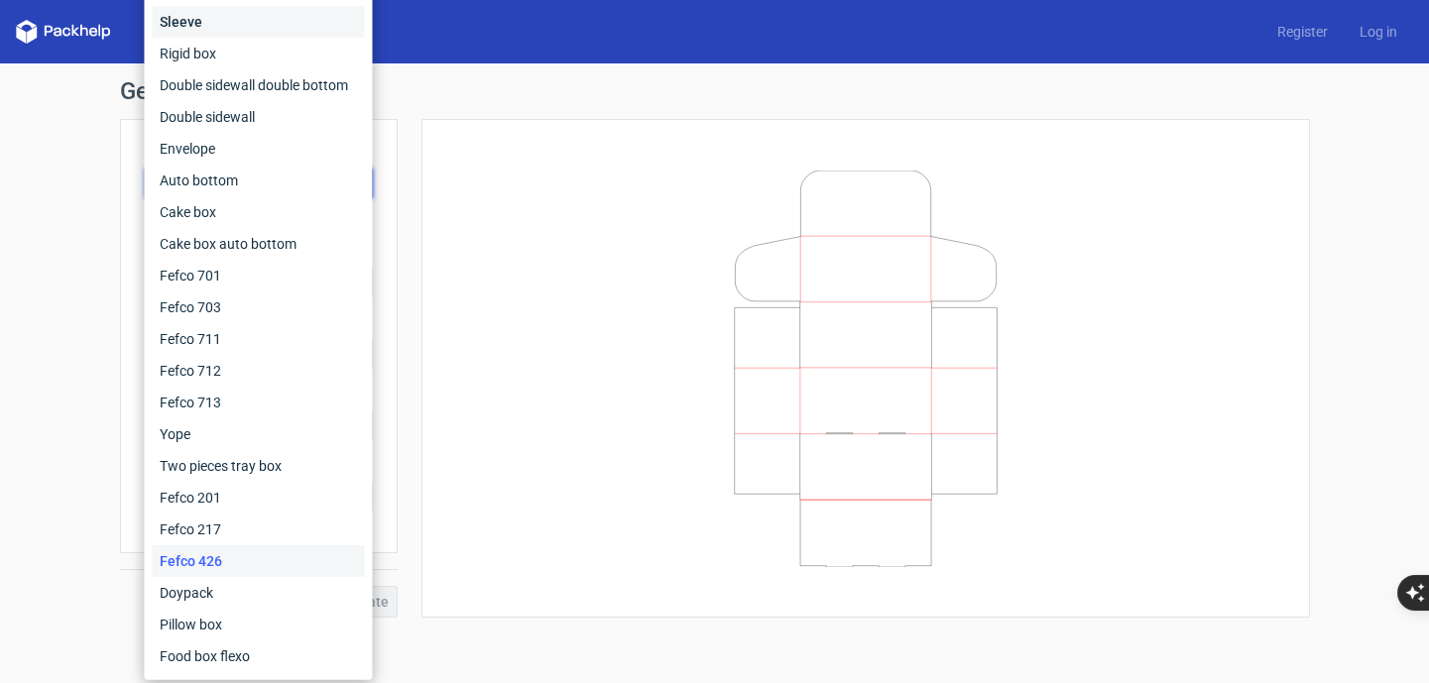
click at [197, 34] on div "Sleeve" at bounding box center [258, 22] width 212 height 32
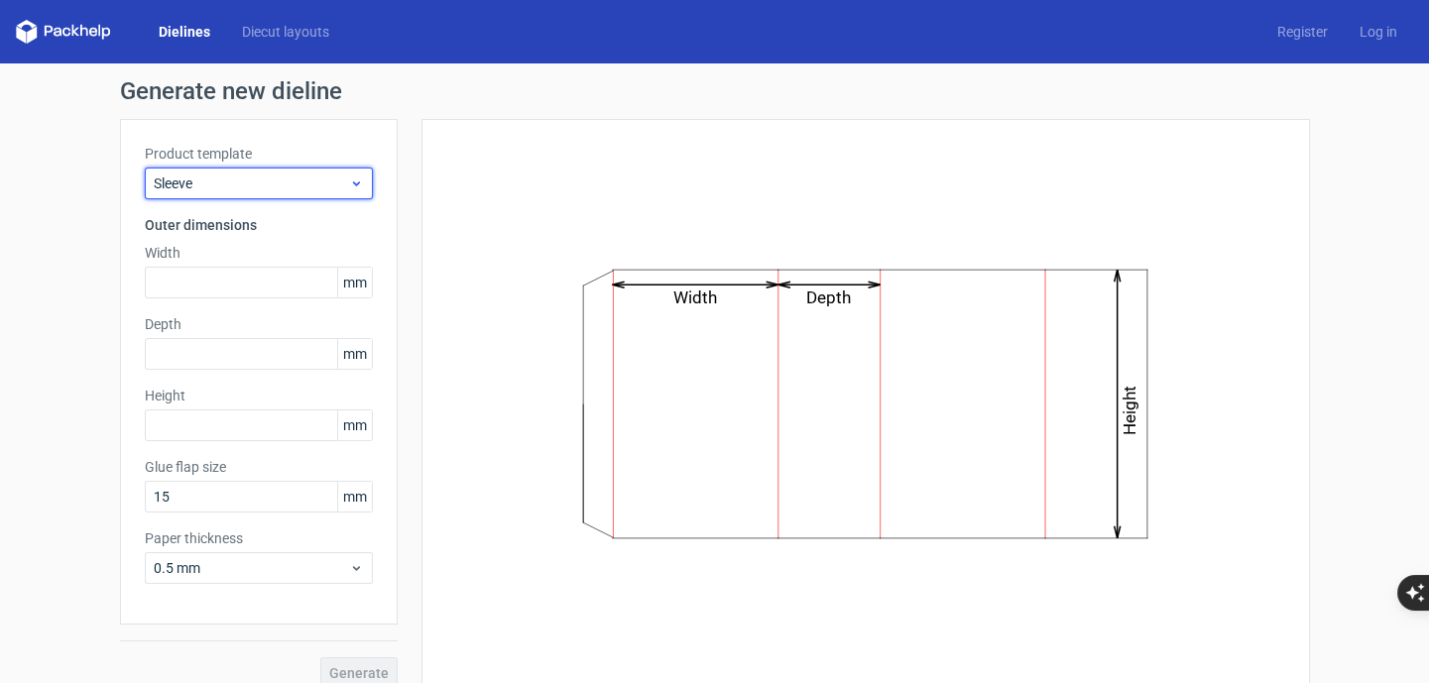
click at [293, 183] on span "Sleeve" at bounding box center [251, 184] width 195 height 20
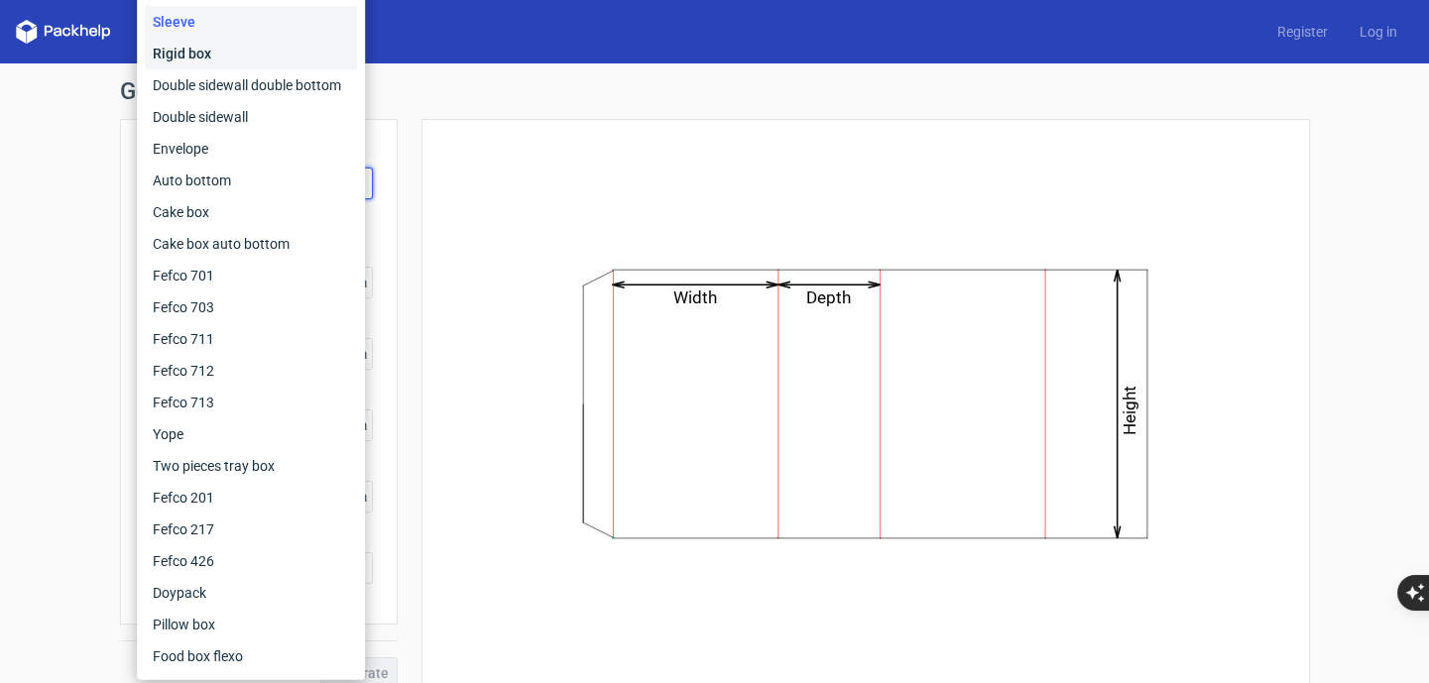
click at [204, 62] on div "Rigid box" at bounding box center [251, 54] width 212 height 32
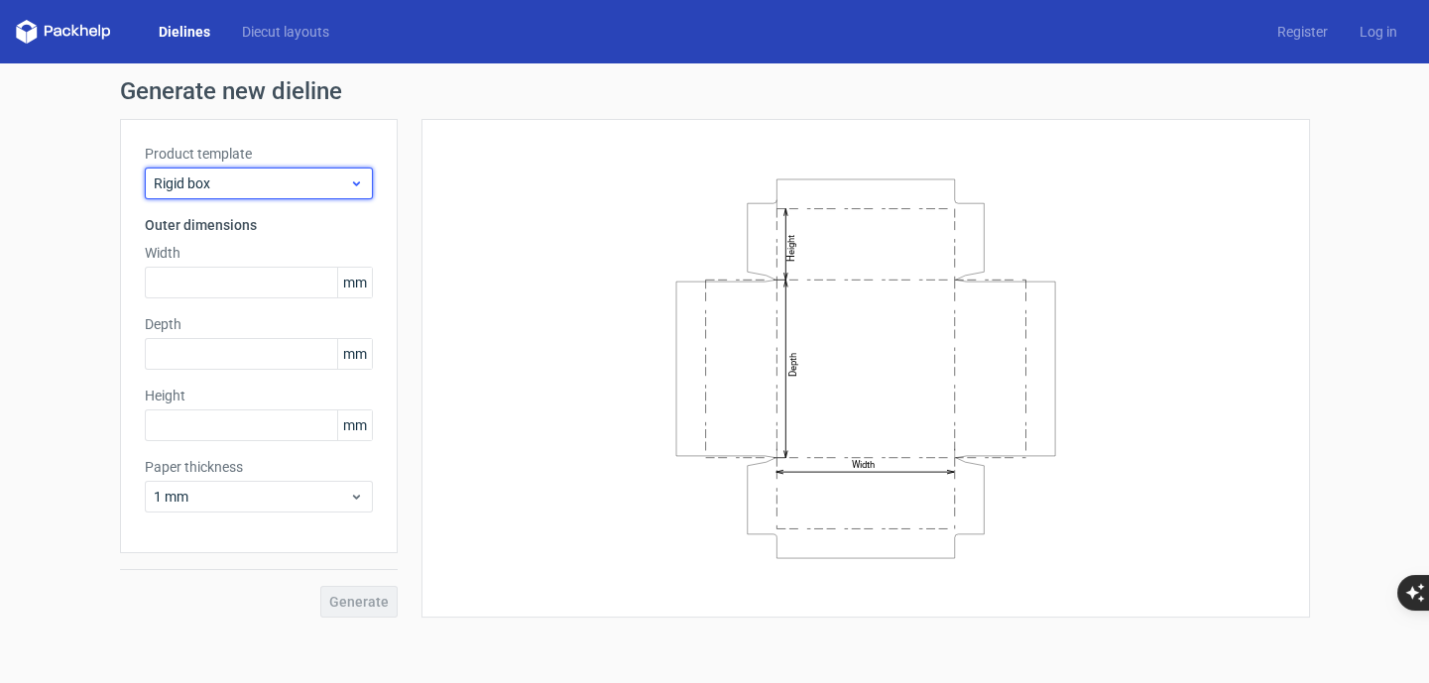
click at [281, 169] on div "Rigid box" at bounding box center [259, 184] width 228 height 32
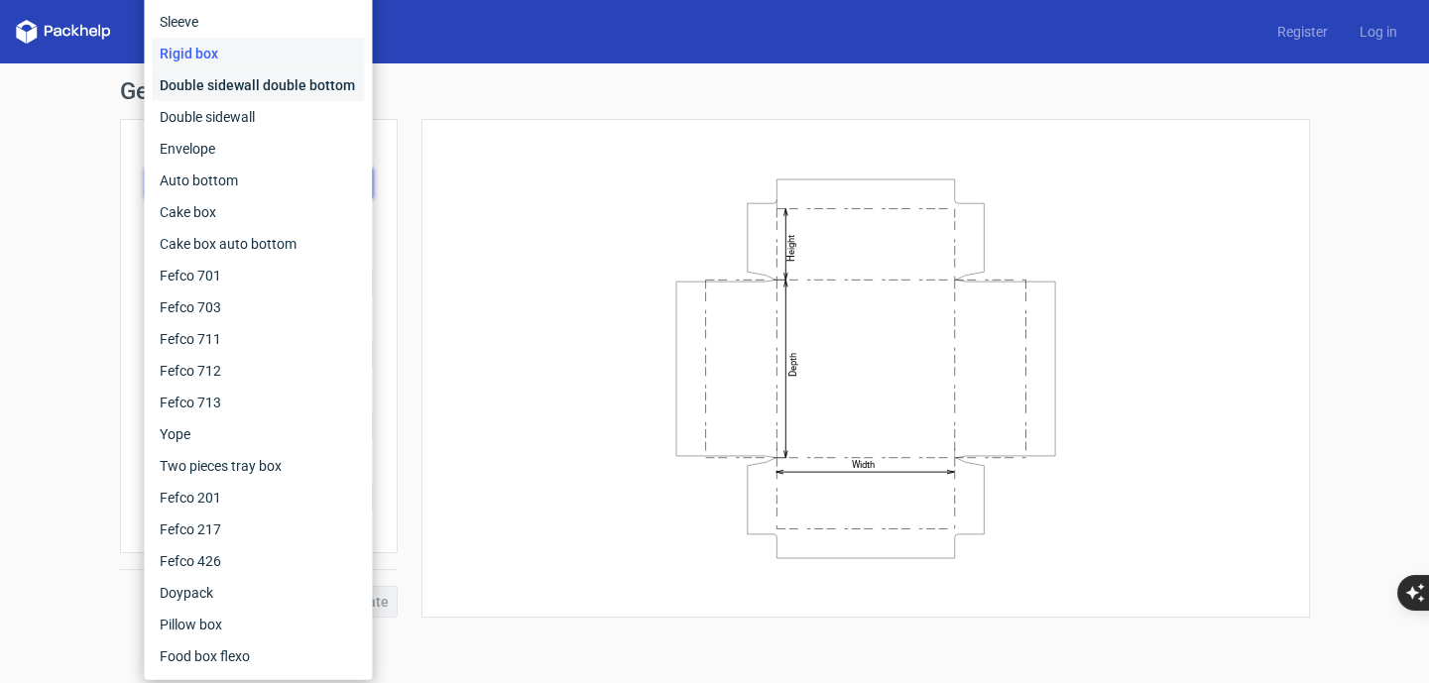
click at [220, 96] on div "Double sidewall double bottom" at bounding box center [258, 85] width 212 height 32
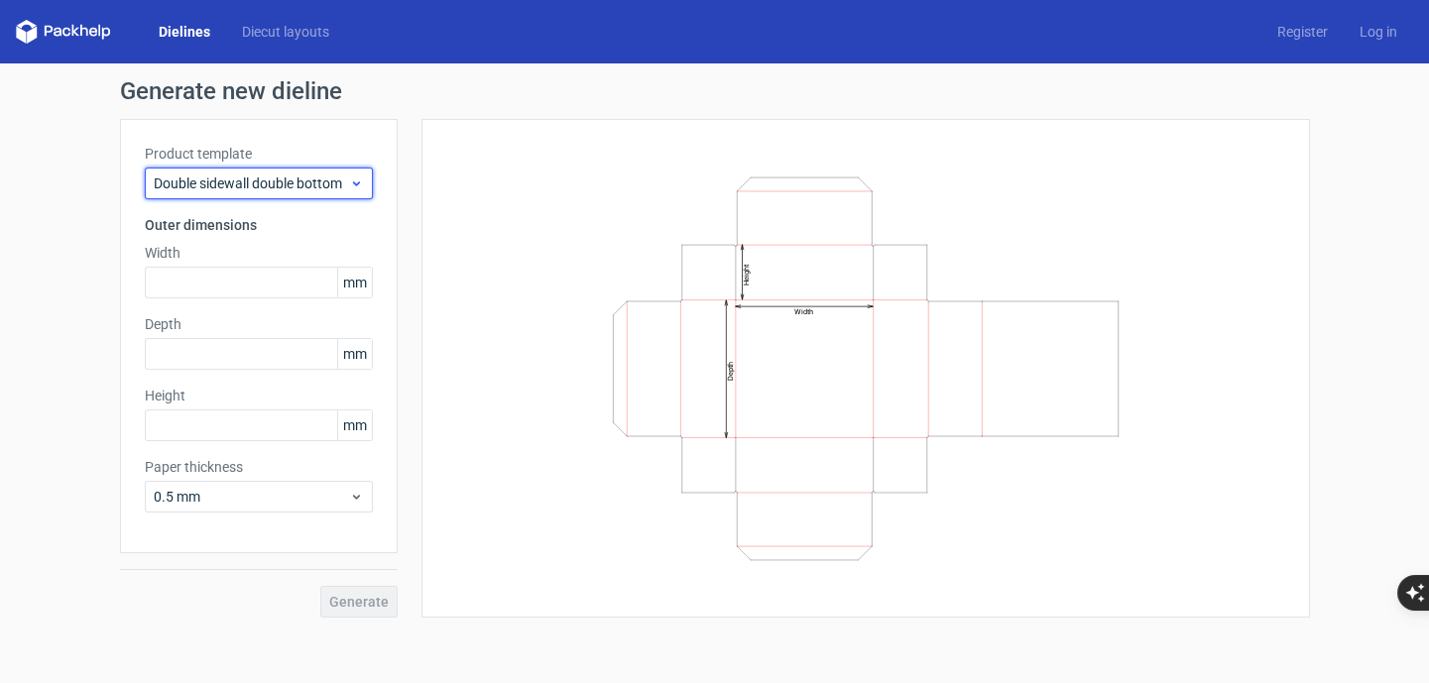
click at [262, 168] on div "Double sidewall double bottom" at bounding box center [259, 184] width 228 height 32
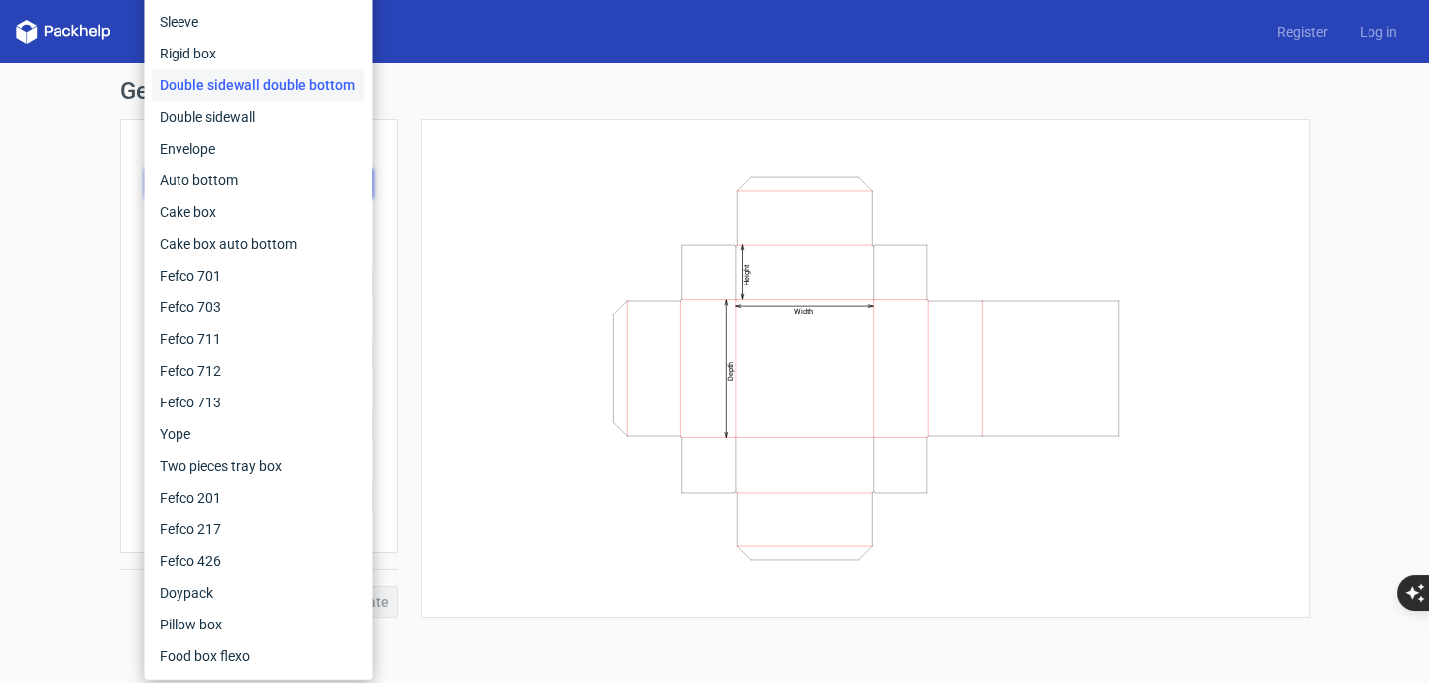
click at [262, 169] on div "Auto bottom" at bounding box center [258, 181] width 212 height 32
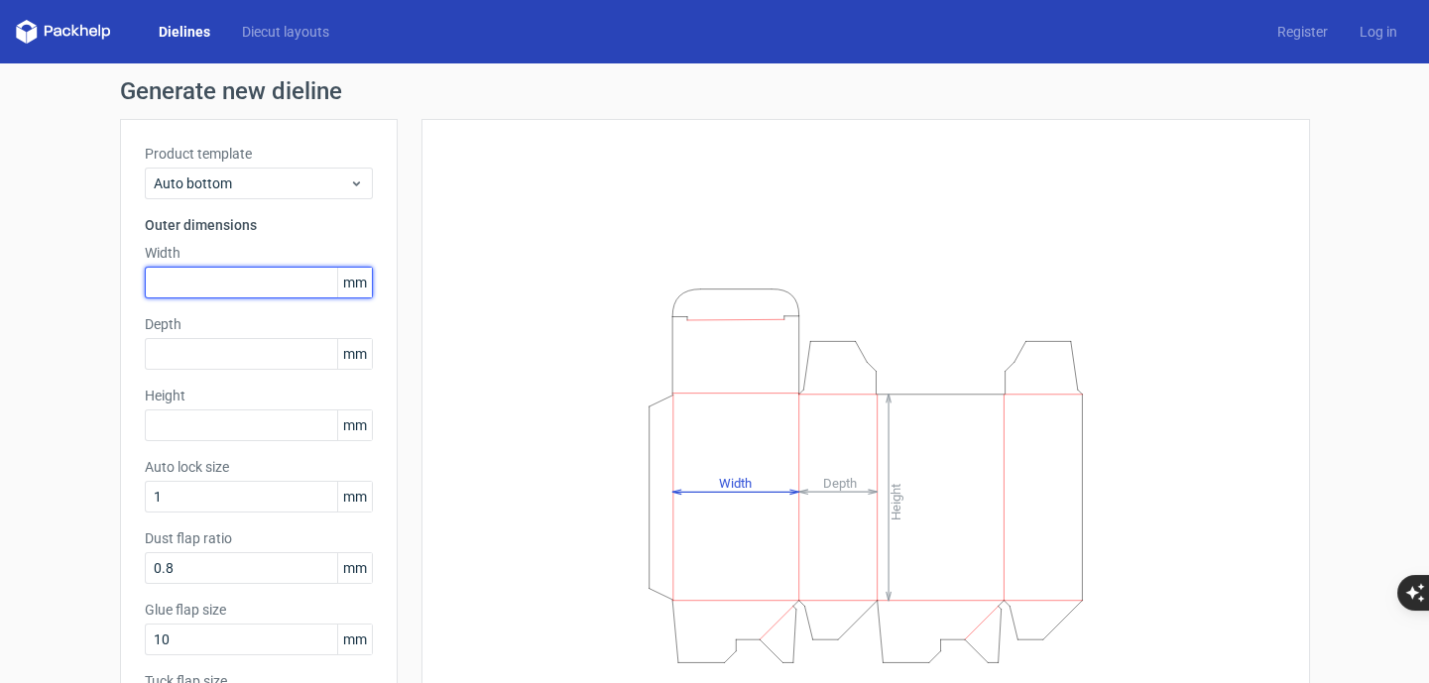
click at [213, 278] on input "text" at bounding box center [259, 283] width 228 height 32
type input "60"
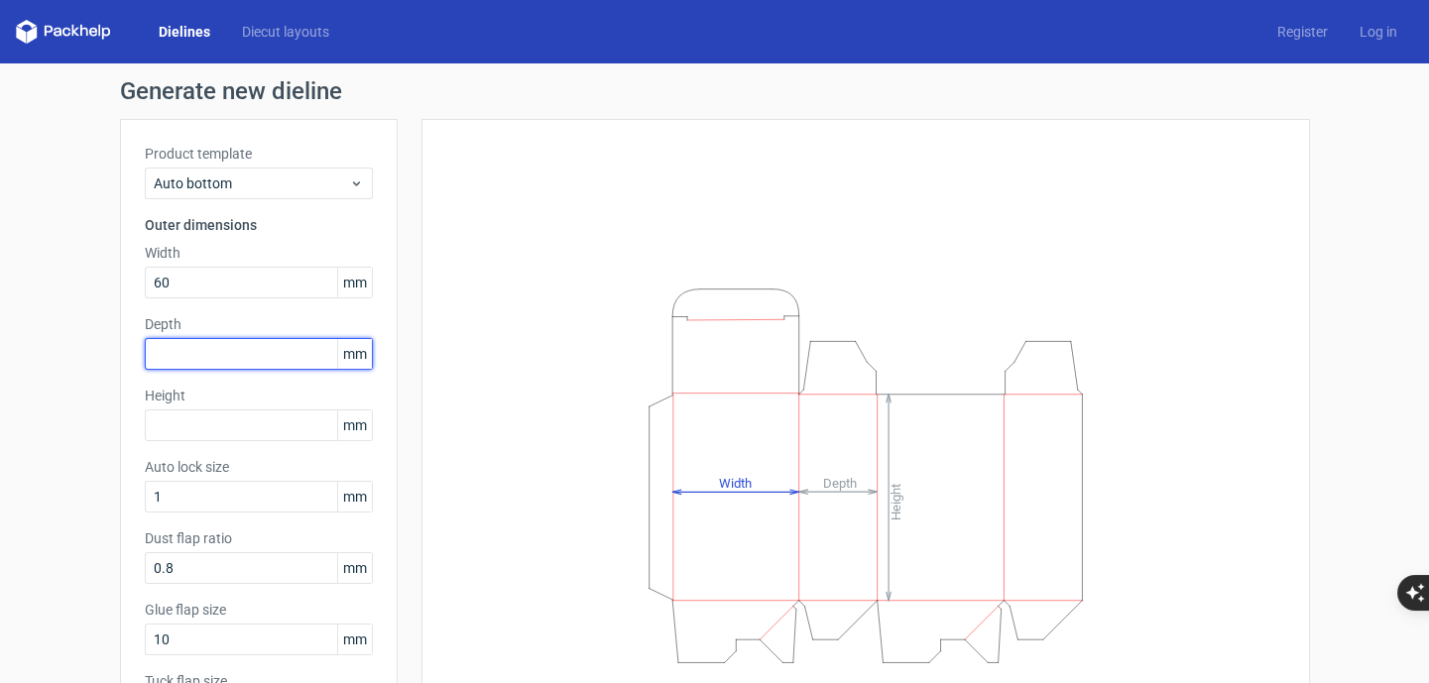
click at [260, 352] on input "text" at bounding box center [259, 354] width 228 height 32
type input "40"
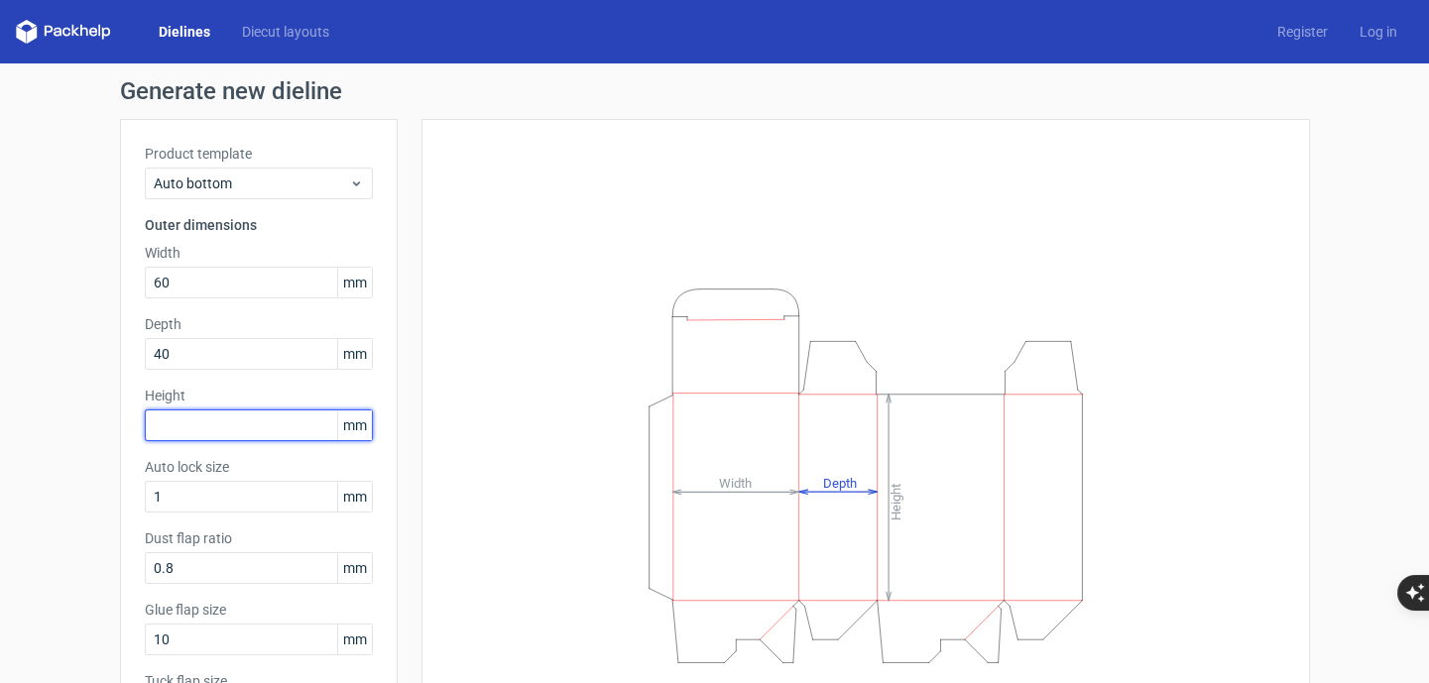
click at [243, 417] on input "text" at bounding box center [259, 426] width 228 height 32
type input "30"
click at [888, 156] on div "Height Depth Width" at bounding box center [865, 476] width 839 height 664
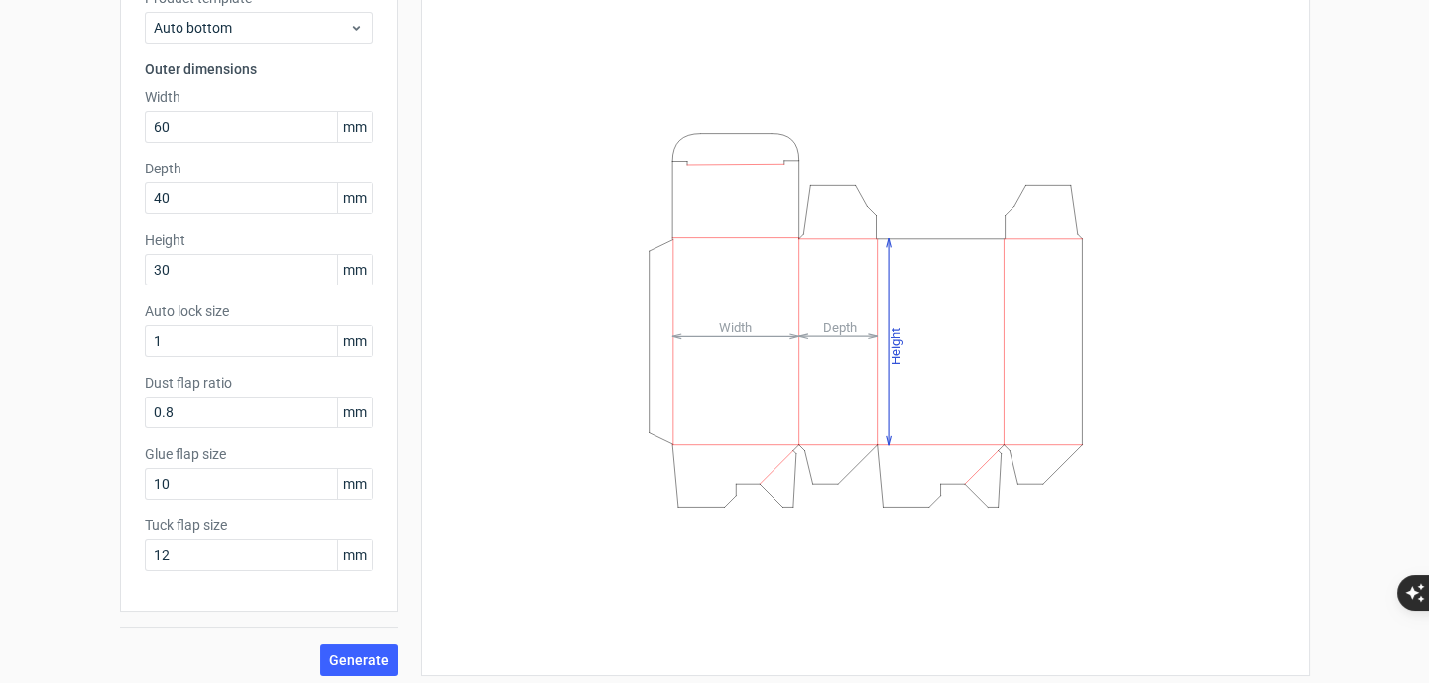
scroll to position [164, 0]
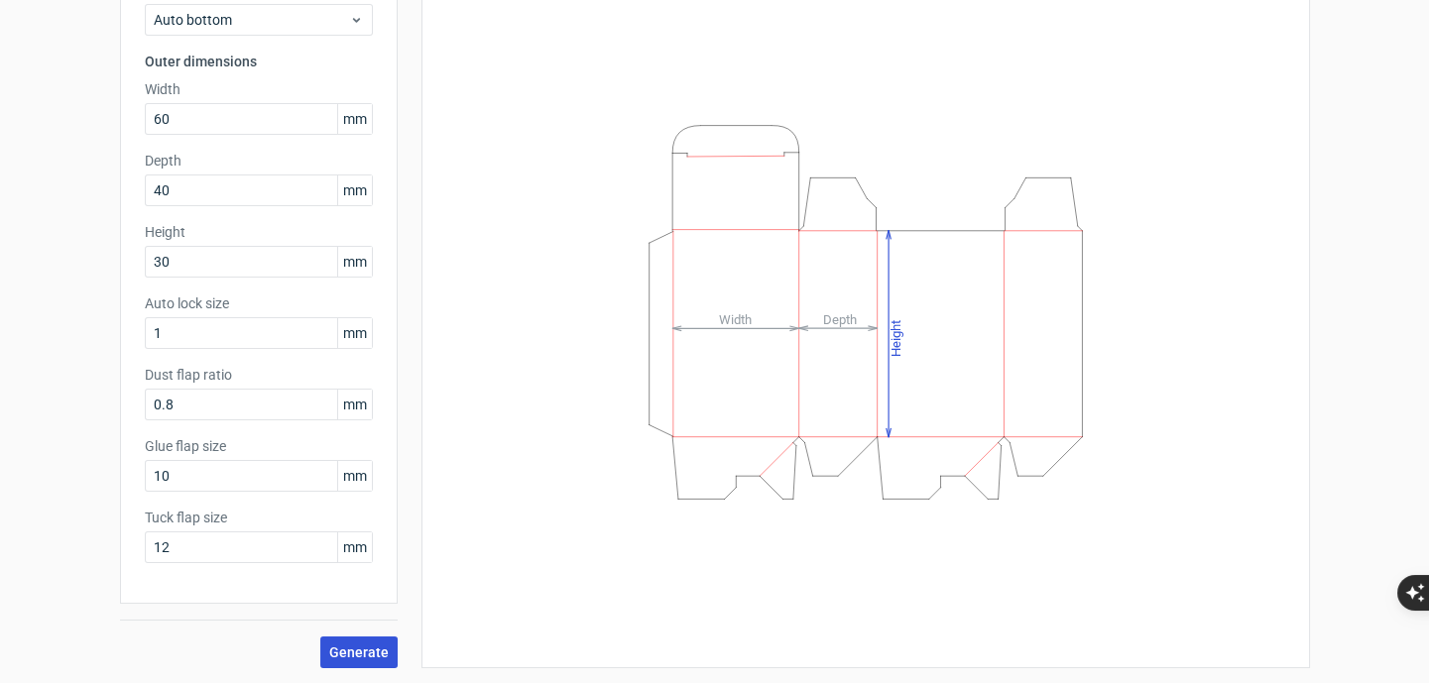
click at [377, 650] on span "Generate" at bounding box center [359, 653] width 60 height 14
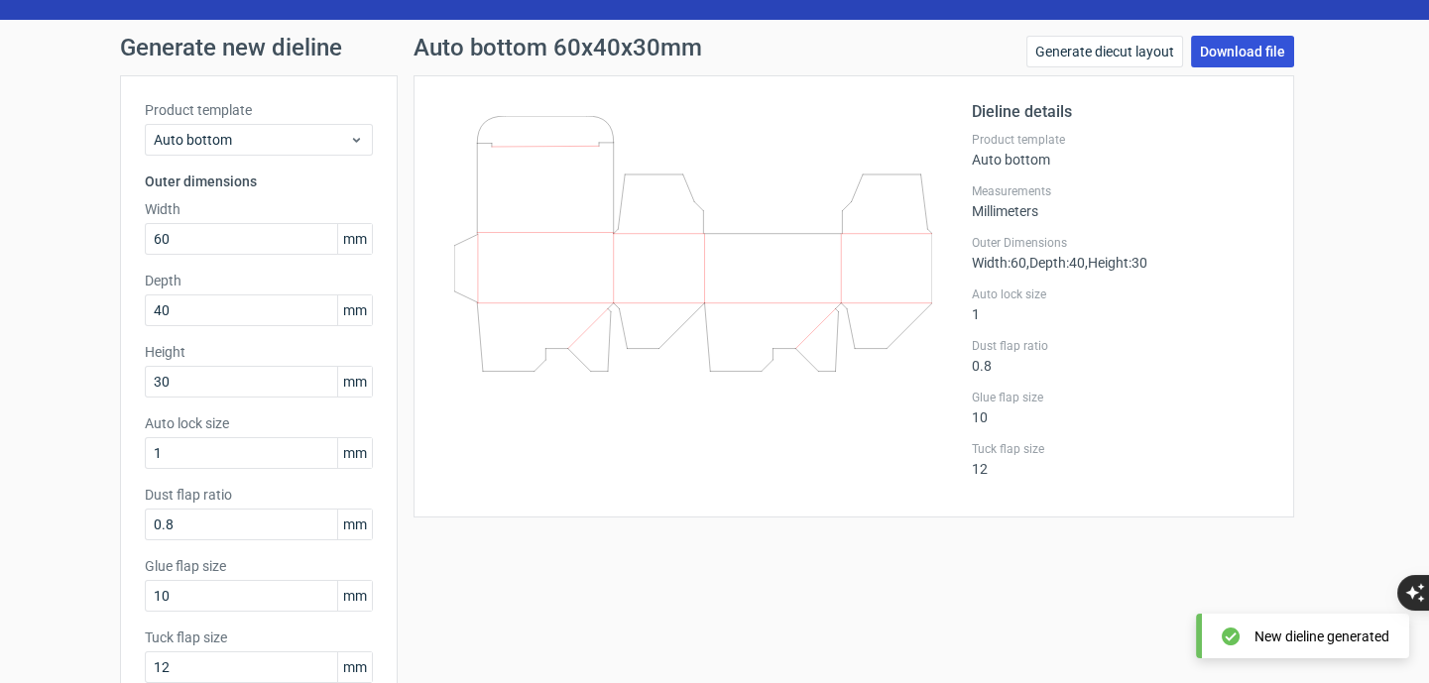
click at [1208, 50] on link "Download file" at bounding box center [1242, 52] width 103 height 32
